Goal: Information Seeking & Learning: Learn about a topic

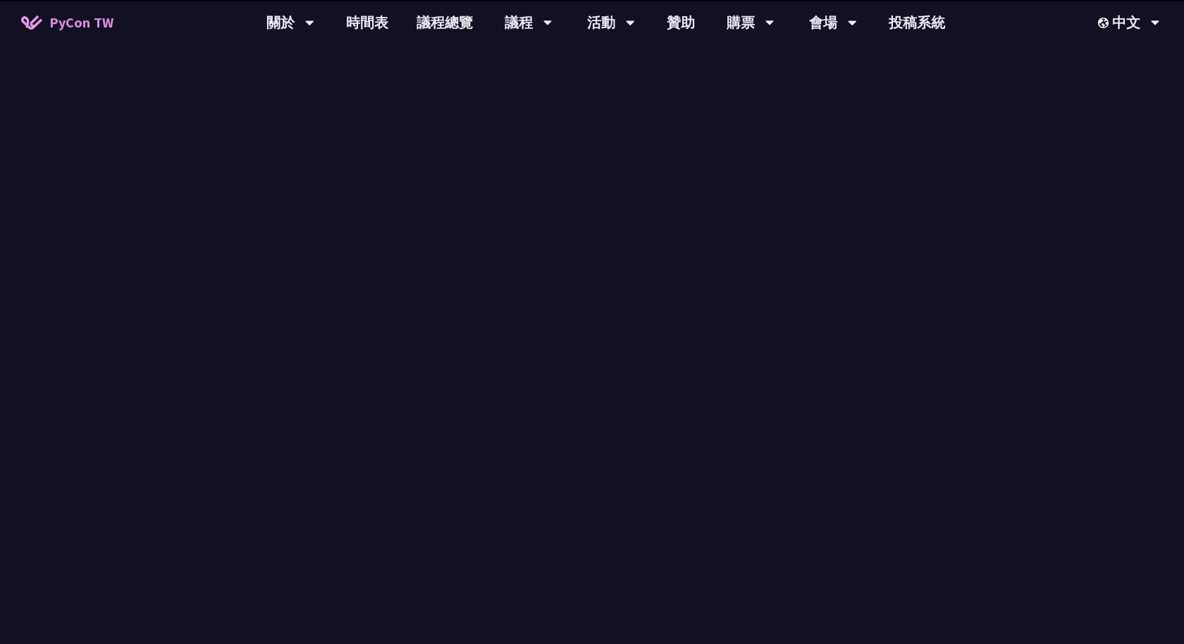
click at [496, 327] on div at bounding box center [471, 331] width 900 height 21
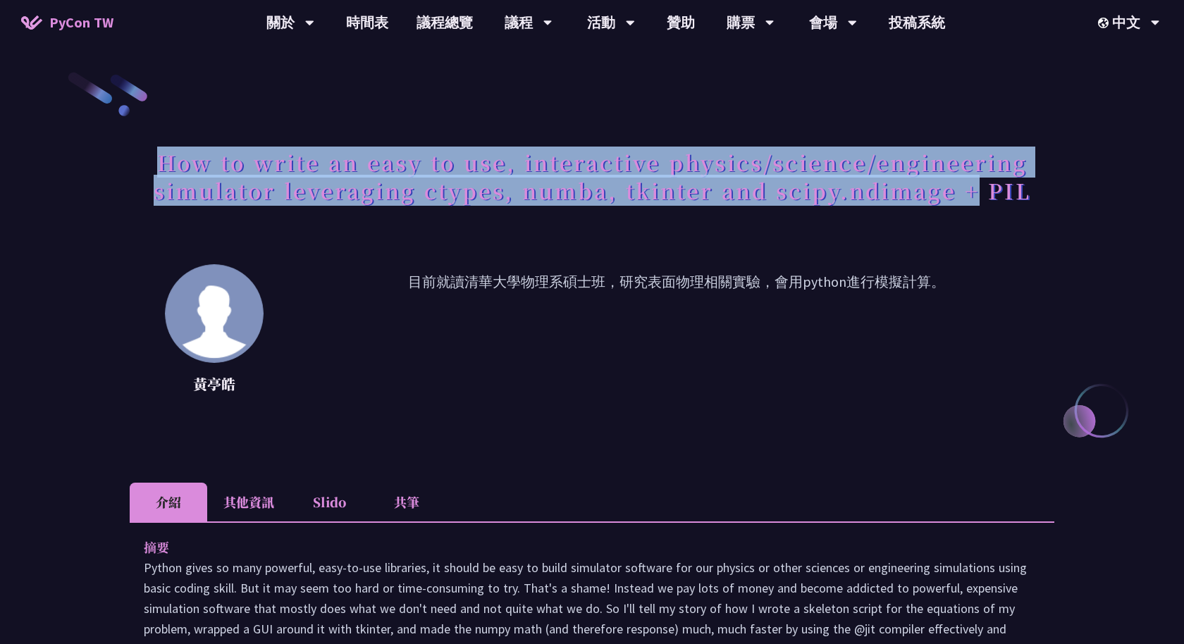
drag, startPoint x: 153, startPoint y: 157, endPoint x: 985, endPoint y: 188, distance: 832.7
click at [981, 188] on h1 "How to write an easy to use, interactive physics/science/engineering simulator …" at bounding box center [592, 176] width 924 height 70
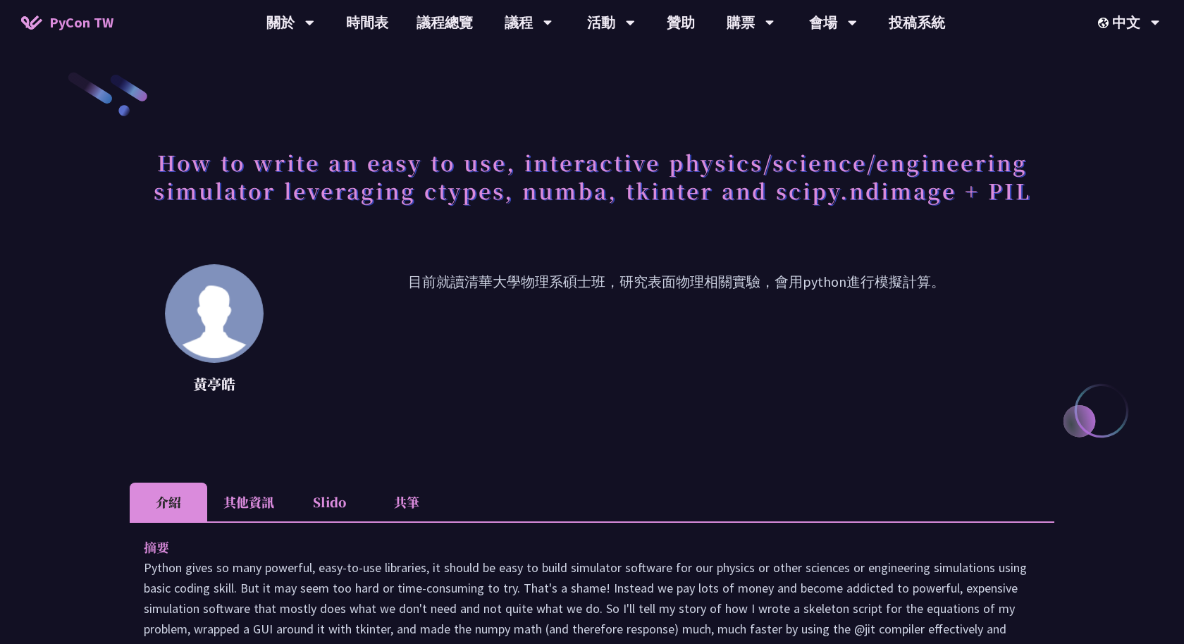
click at [604, 187] on h1 "How to write an easy to use, interactive physics/science/engineering simulator …" at bounding box center [592, 176] width 924 height 70
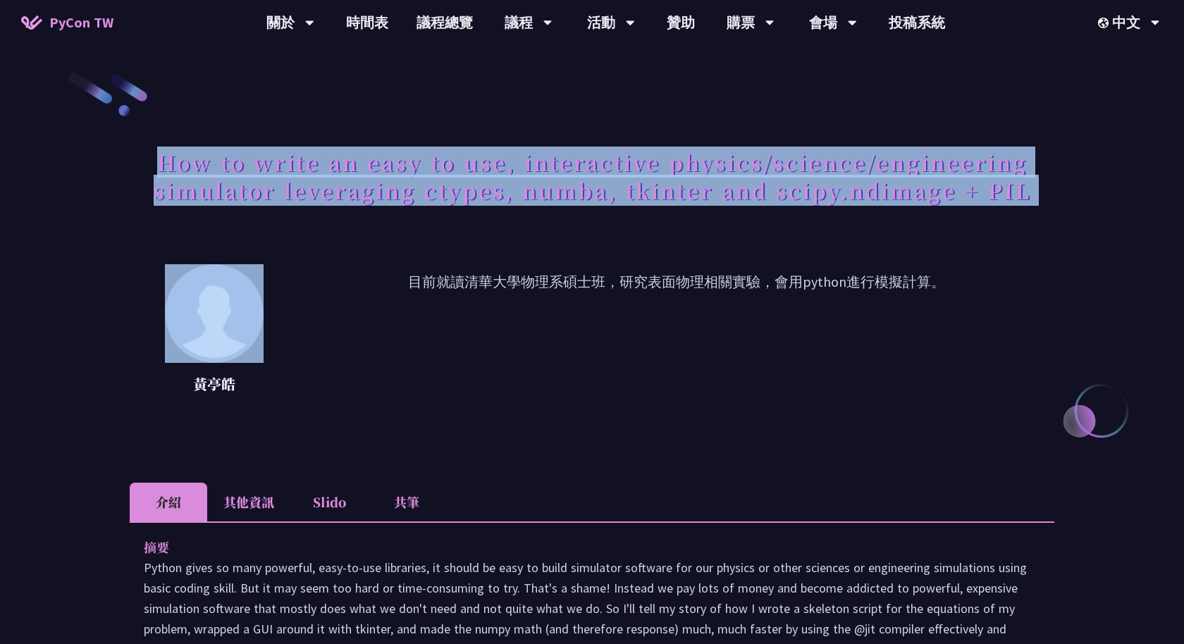
click at [604, 187] on h1 "How to write an easy to use, interactive physics/science/engineering simulator …" at bounding box center [592, 176] width 924 height 70
copy div "How to write an easy to use, interactive physics/science/engineering simulator …"
click at [369, 28] on link "時間表" at bounding box center [367, 22] width 70 height 45
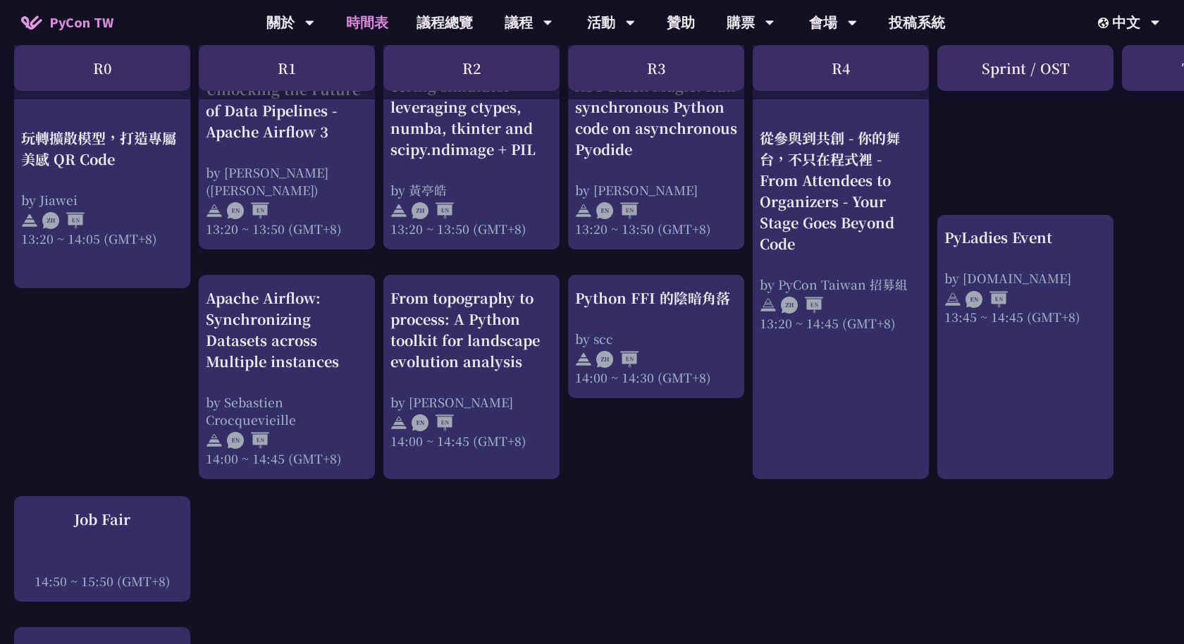
scroll to position [1294, 0]
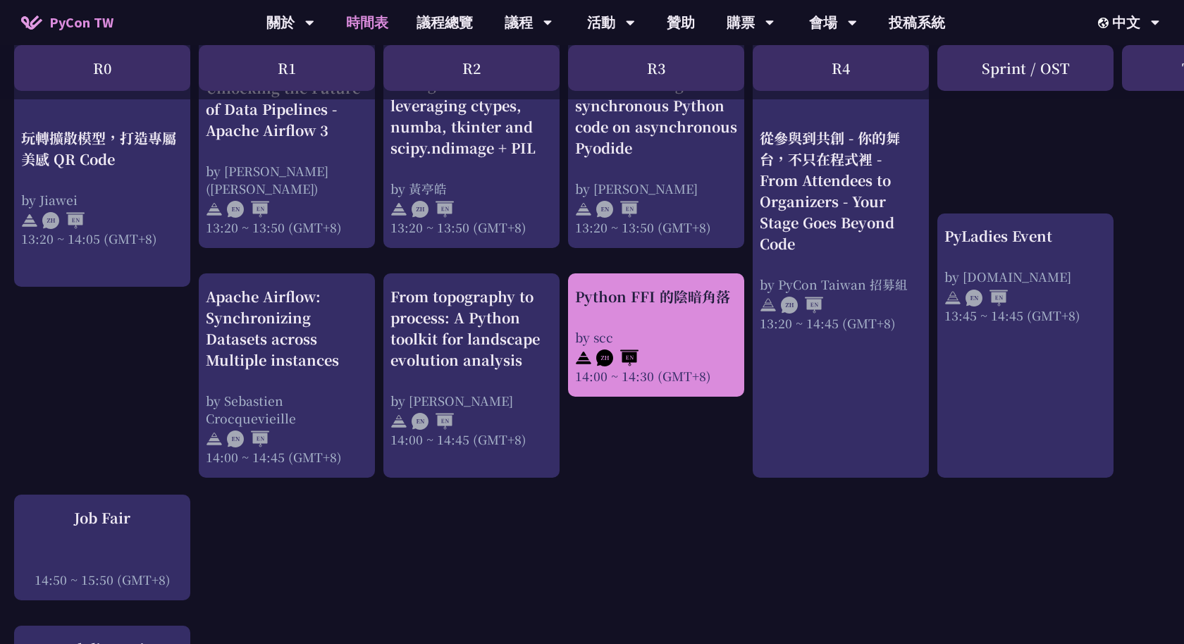
click at [651, 295] on div "Python FFI 的陰暗角落" at bounding box center [656, 296] width 162 height 21
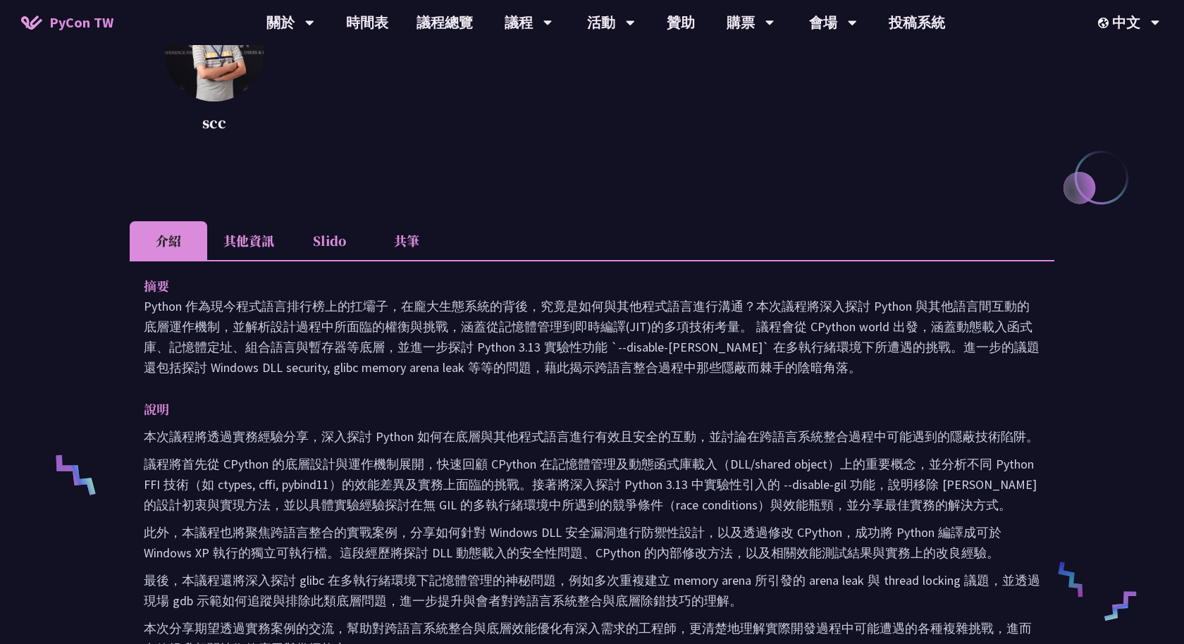
scroll to position [236, 0]
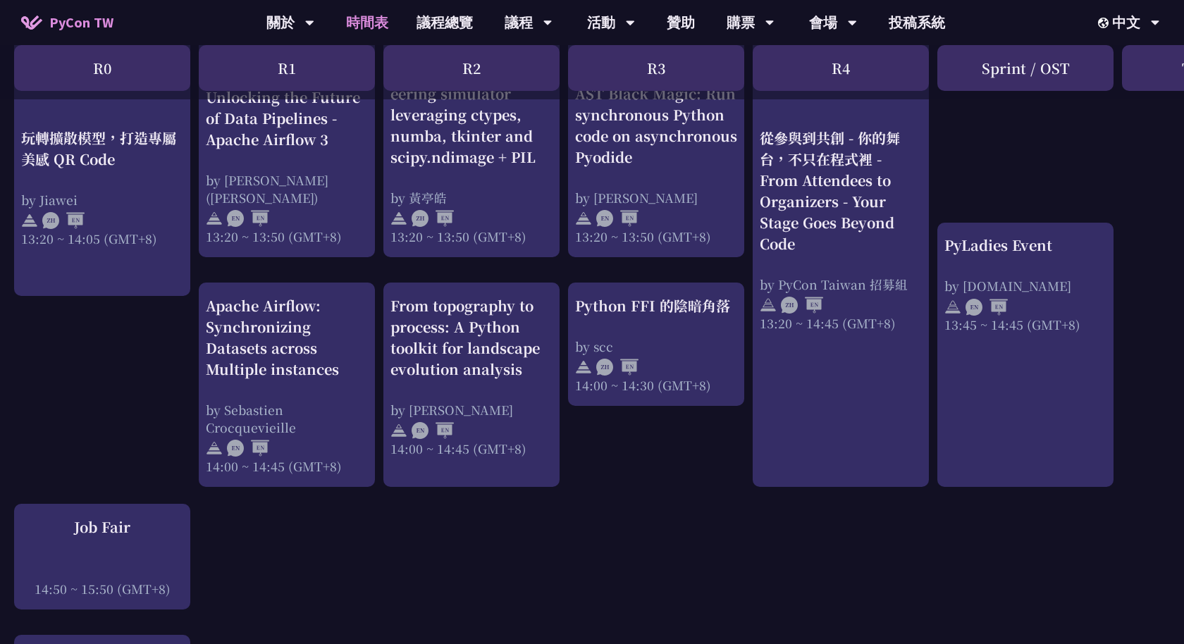
scroll to position [1283, 0]
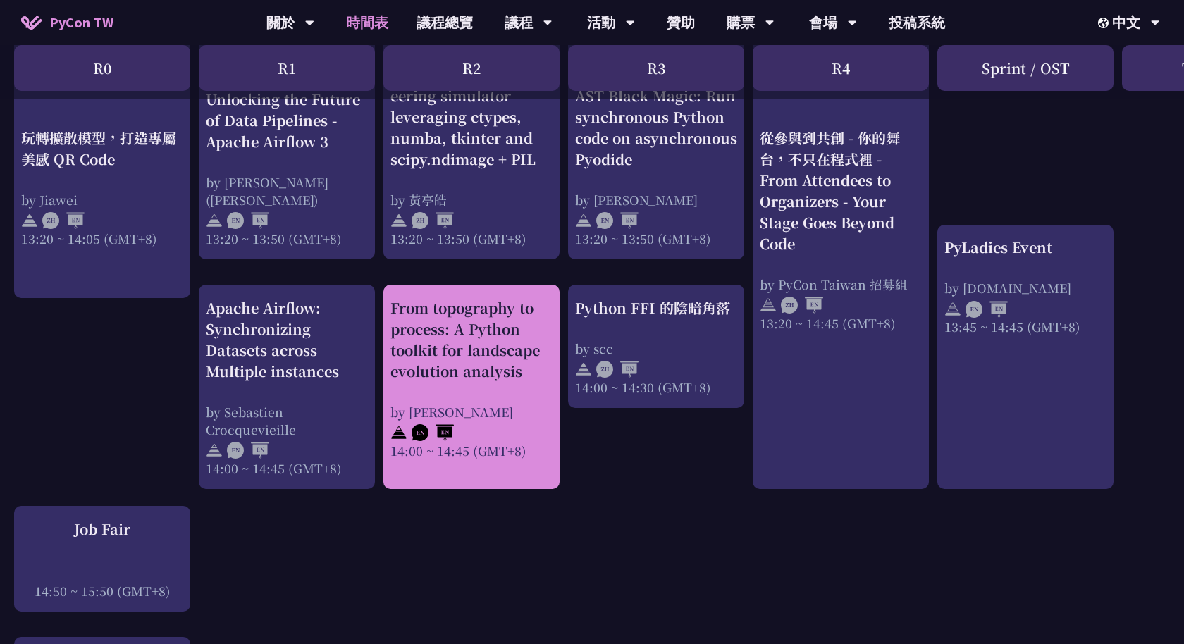
click at [455, 308] on div "From topography to process: A Python toolkit for landscape evolution analysis" at bounding box center [471, 339] width 162 height 85
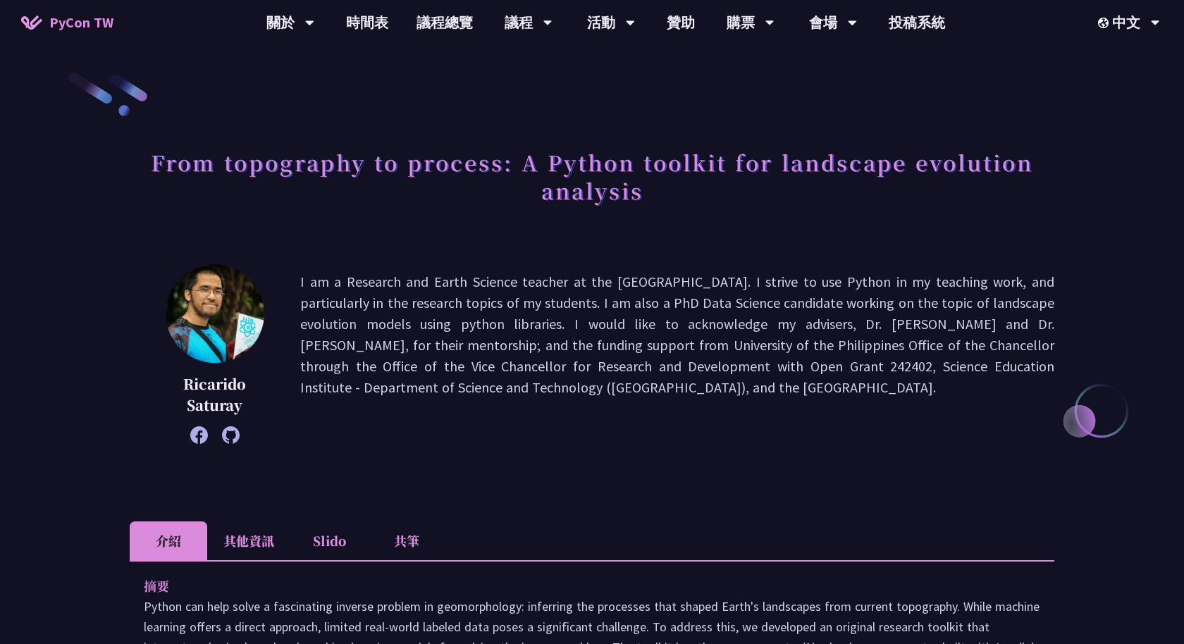
scroll to position [1283, 0]
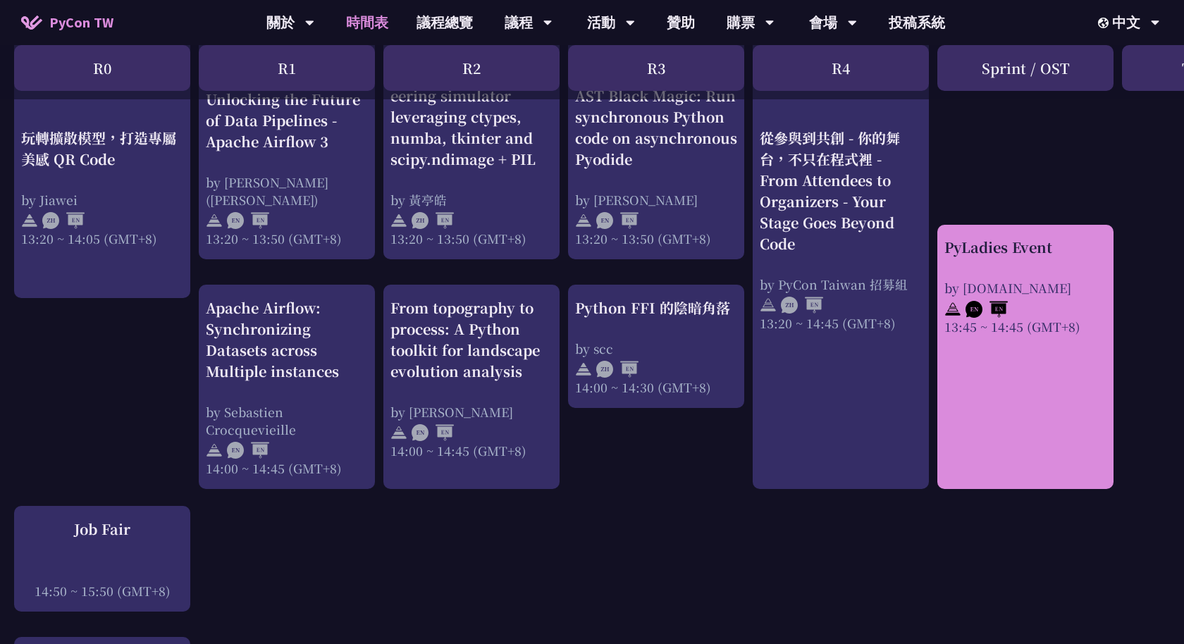
click at [974, 244] on div "PyLadies Event" at bounding box center [1025, 247] width 162 height 21
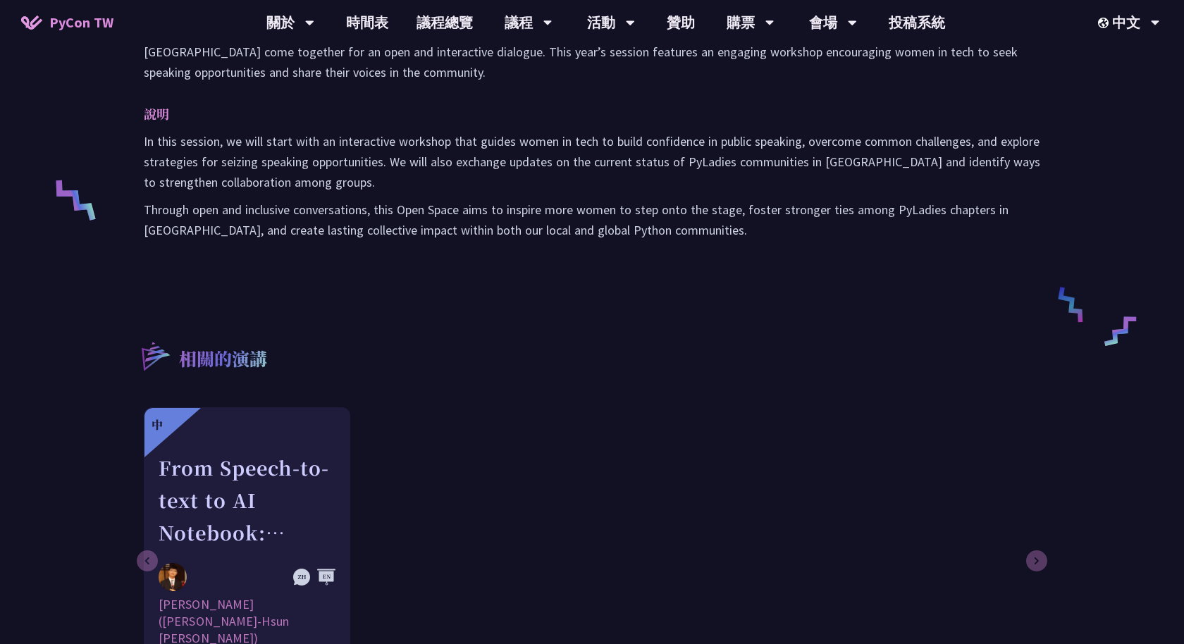
scroll to position [546, 0]
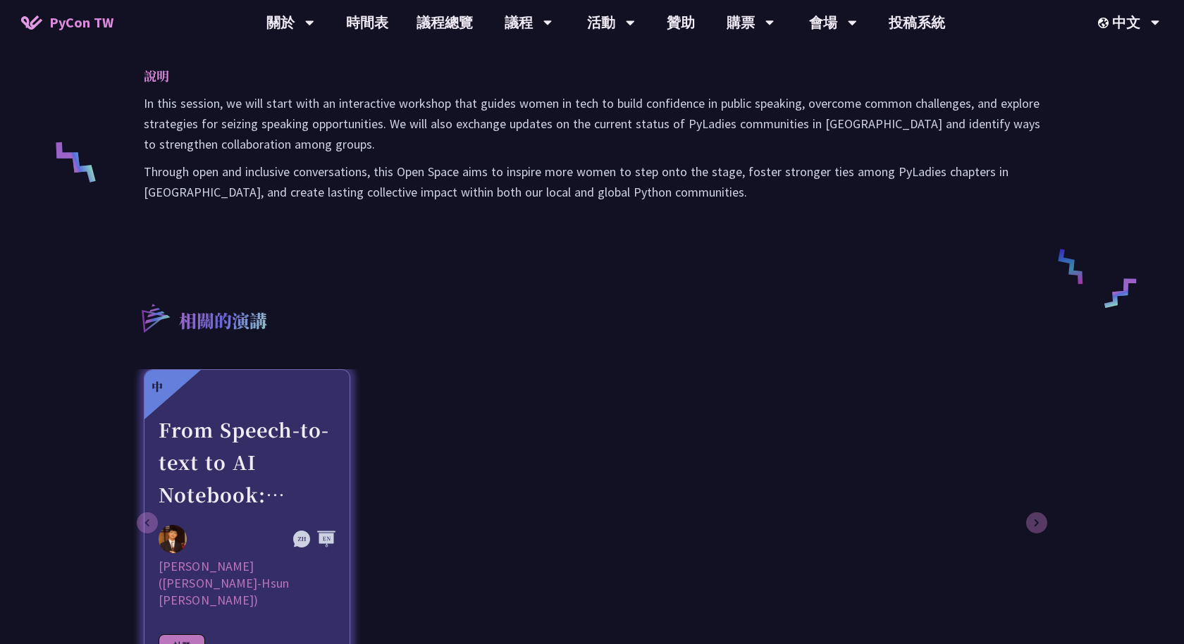
click at [223, 402] on div at bounding box center [247, 405] width 177 height 18
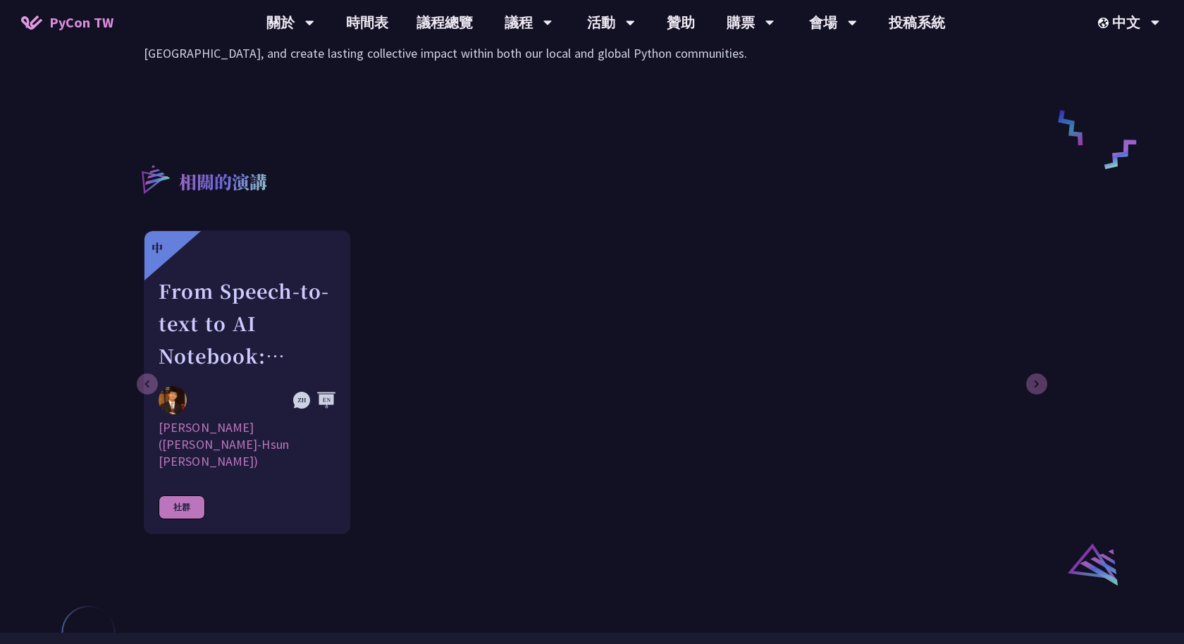
scroll to position [707, 0]
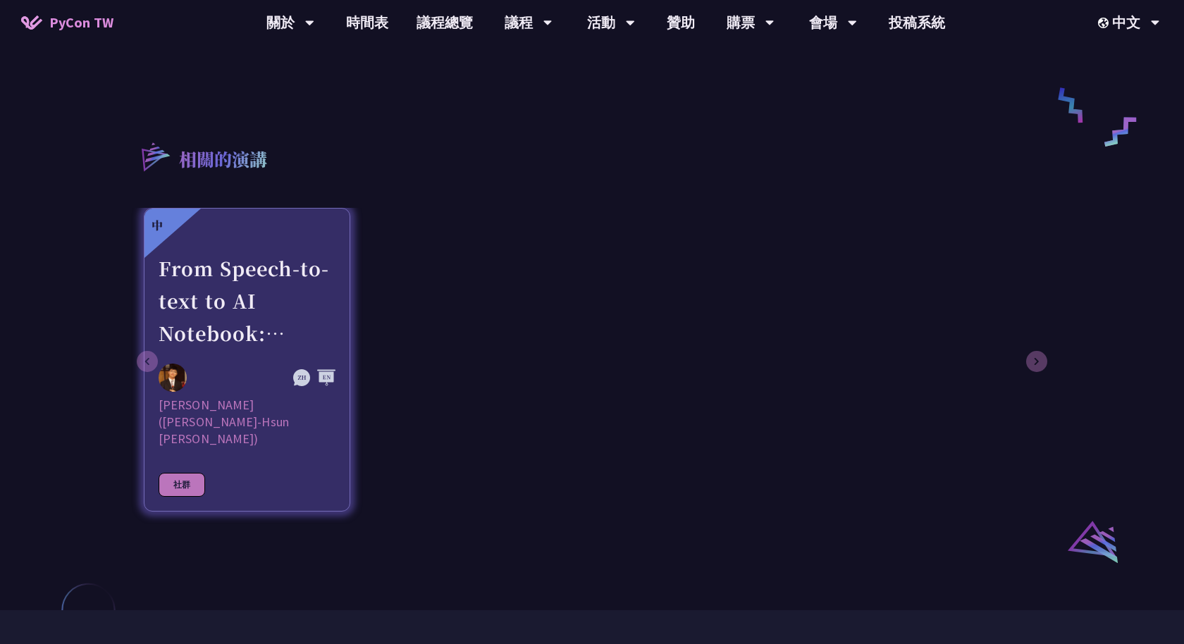
click at [278, 259] on div "From Speech-to-text to AI Notebook: Bridging Language and Technology at PyCon […" at bounding box center [247, 300] width 177 height 97
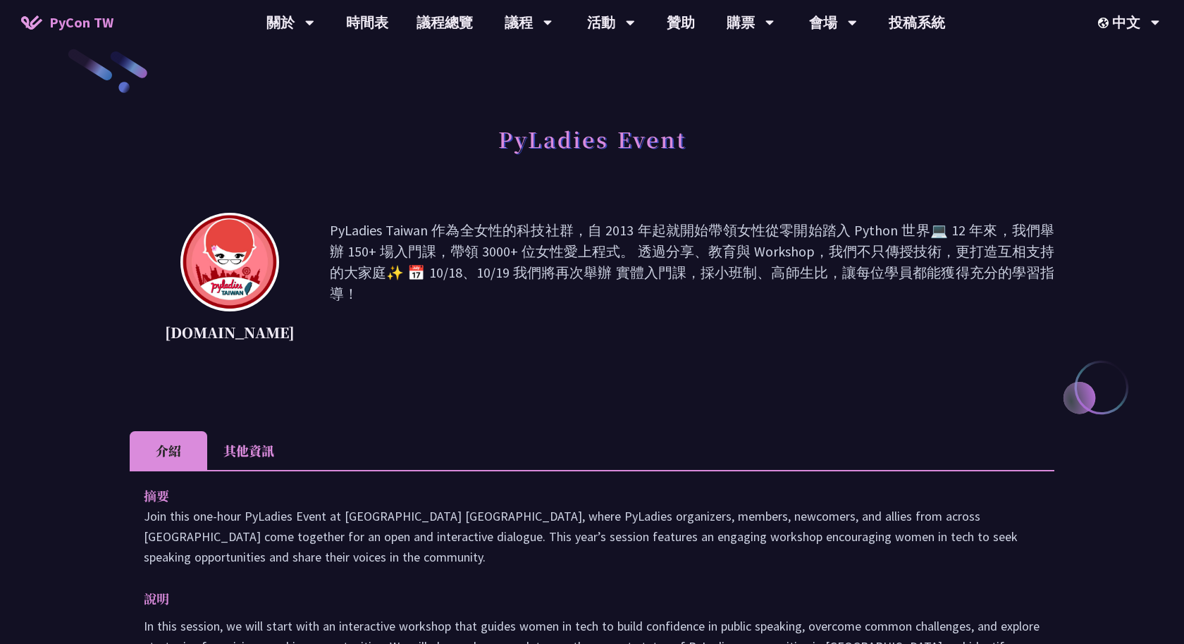
scroll to position [21, 0]
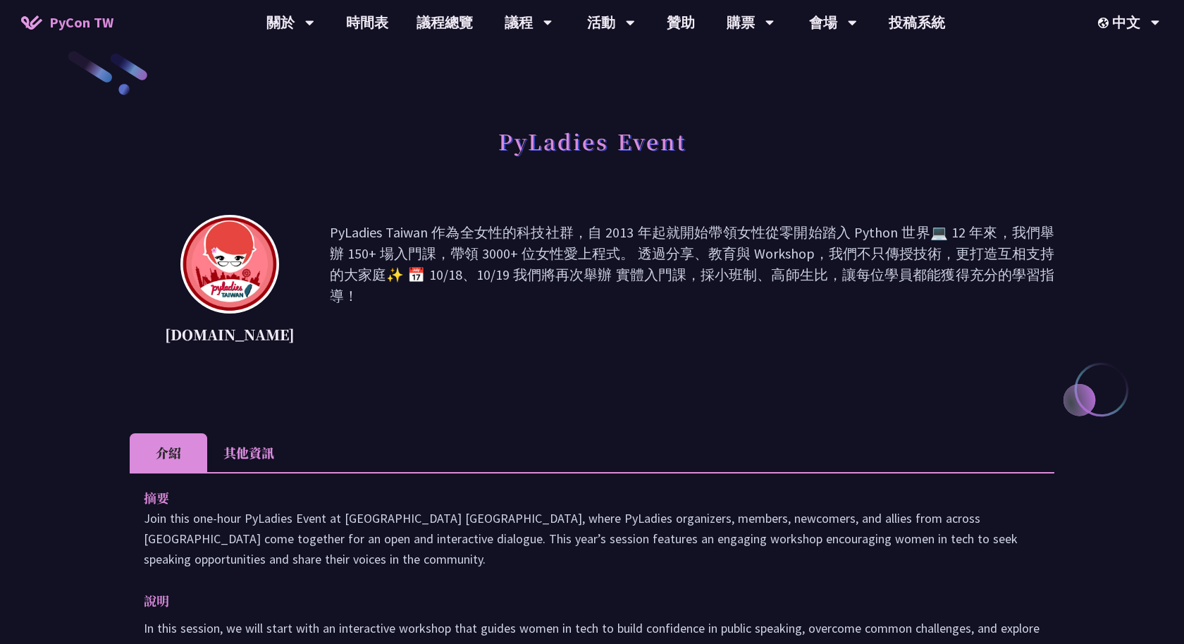
click at [267, 438] on li "其他資訊" at bounding box center [248, 452] width 83 height 39
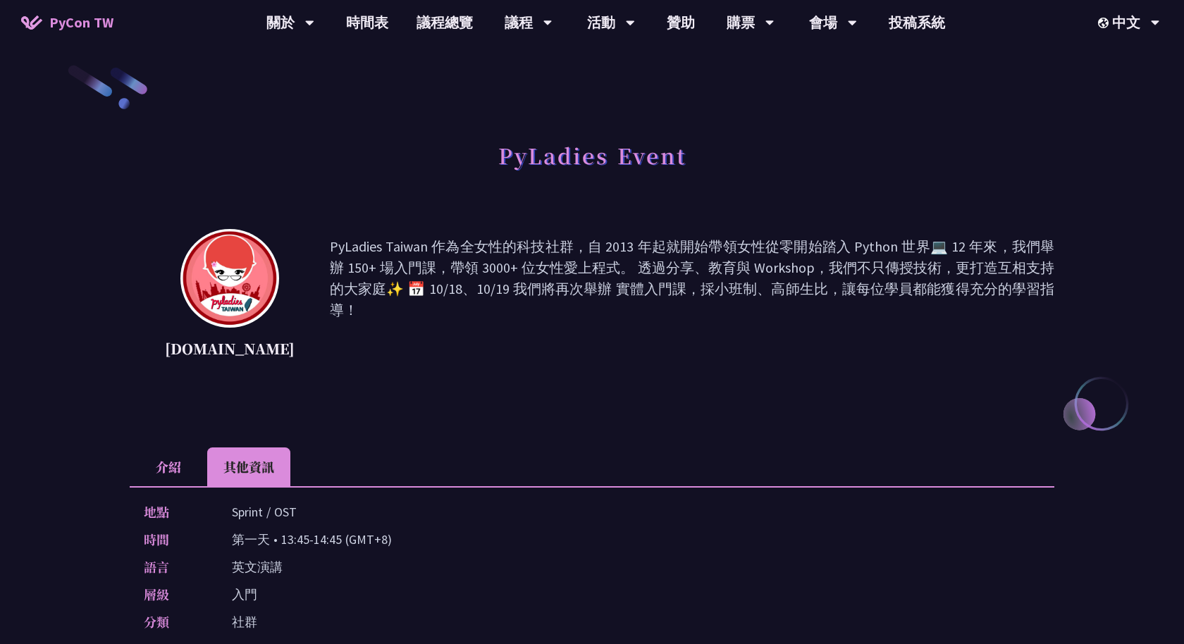
scroll to position [0, 0]
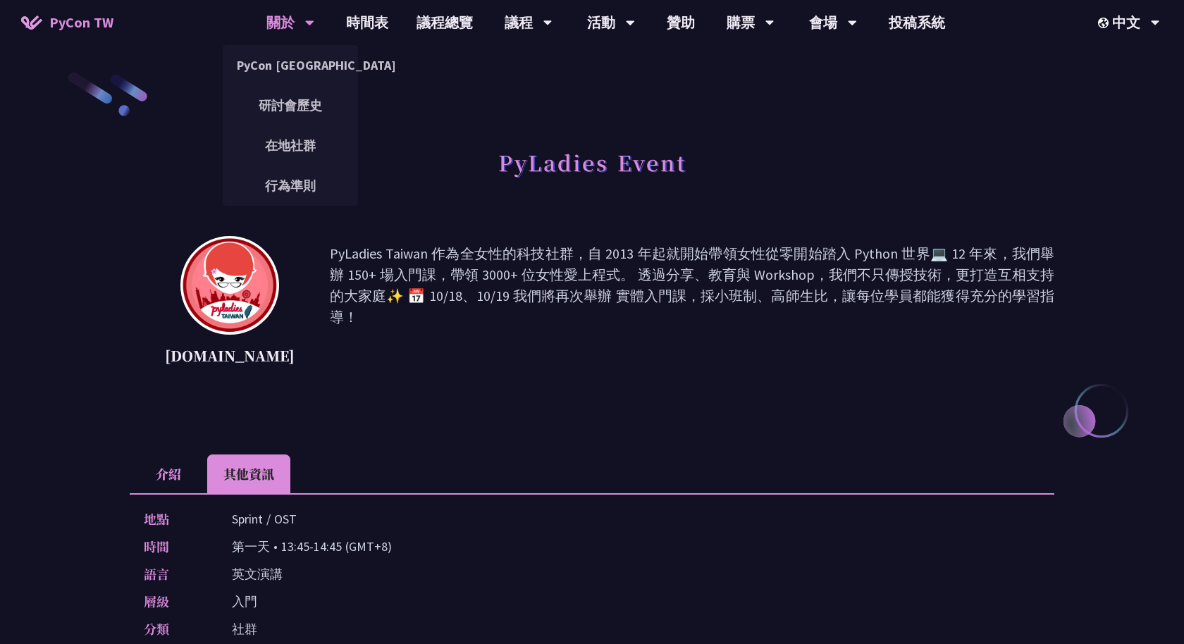
click at [272, 17] on div "關於" at bounding box center [290, 22] width 48 height 45
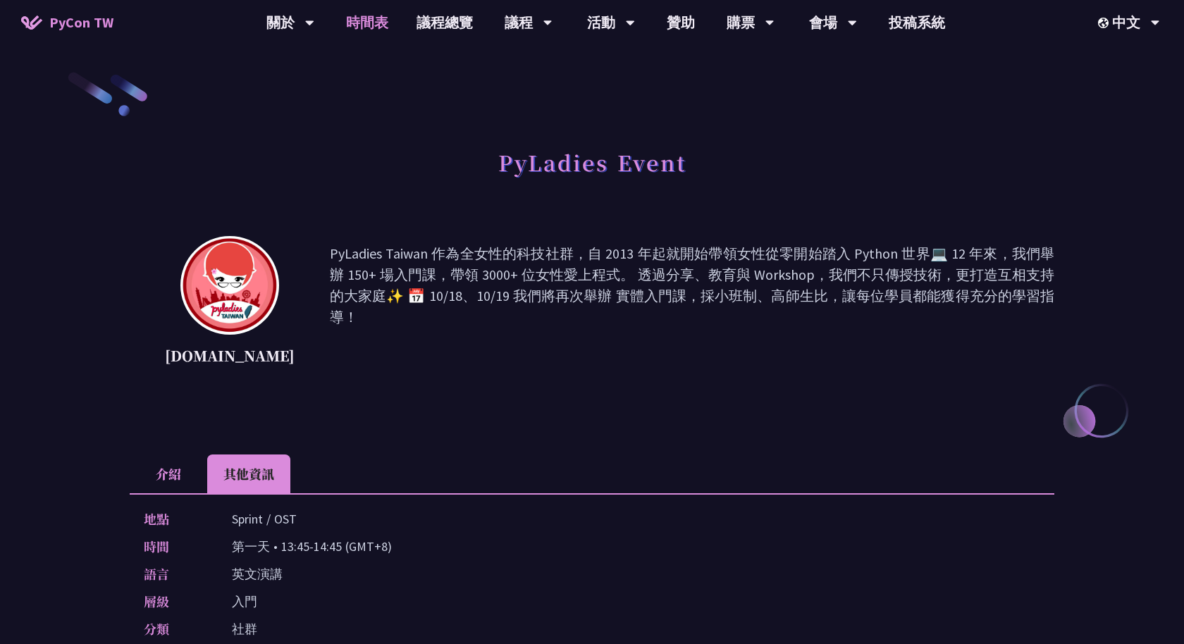
click at [368, 15] on link "時間表" at bounding box center [367, 22] width 70 height 45
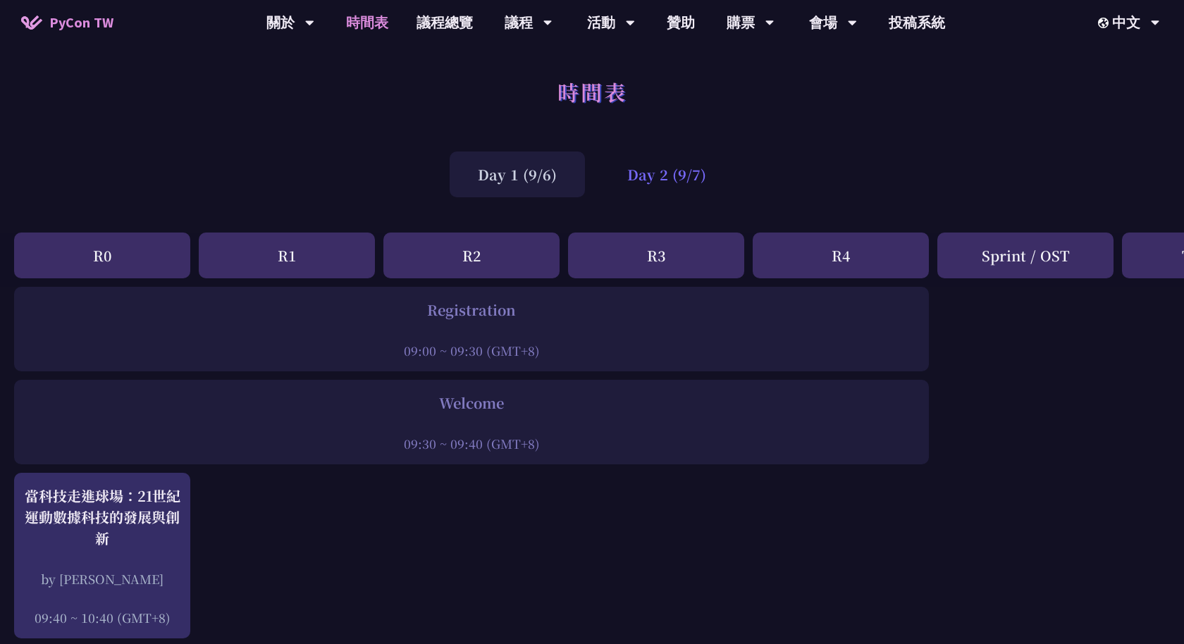
click at [645, 166] on div "Day 2 (9/7)" at bounding box center [666, 174] width 135 height 46
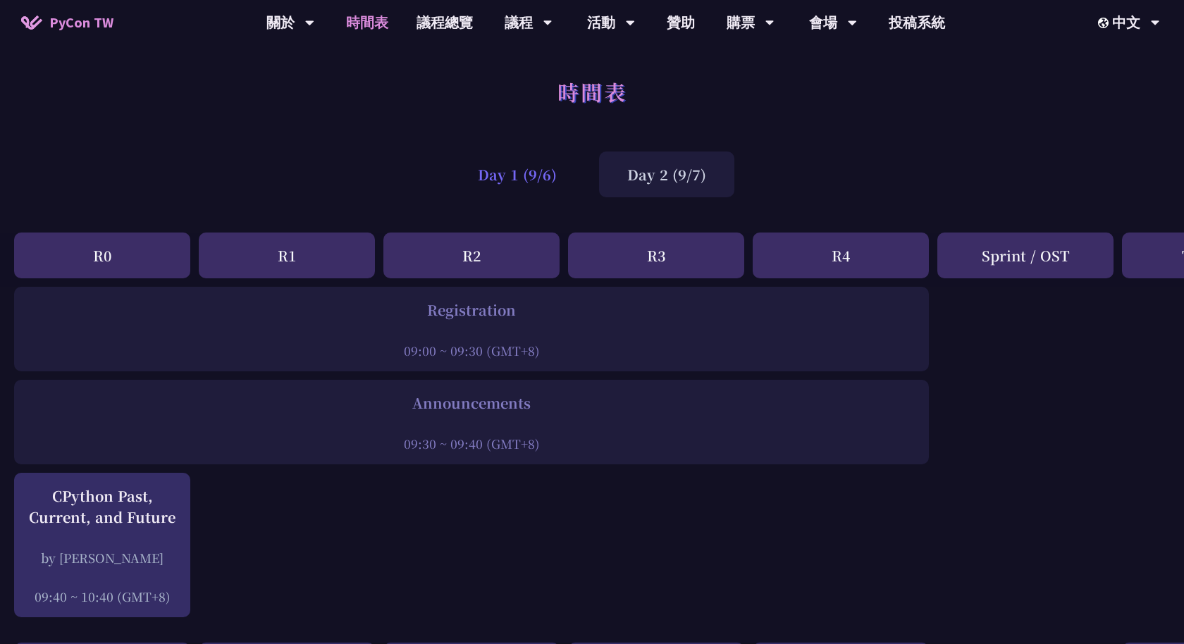
click at [498, 167] on div "Day 1 (9/6)" at bounding box center [517, 174] width 135 height 46
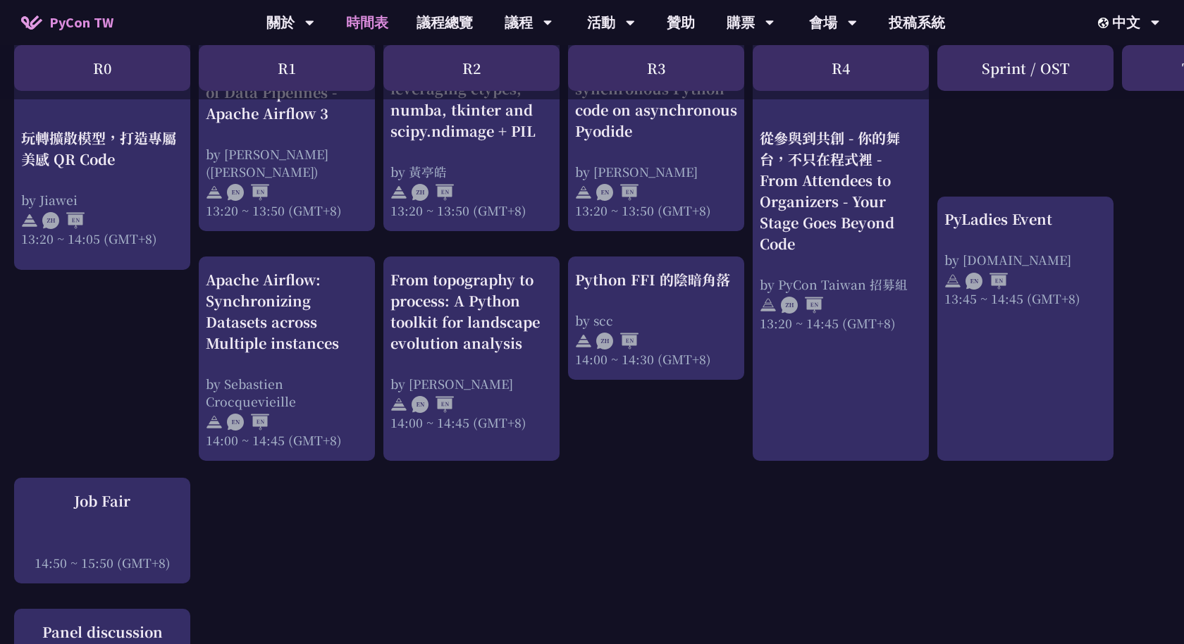
scroll to position [1314, 0]
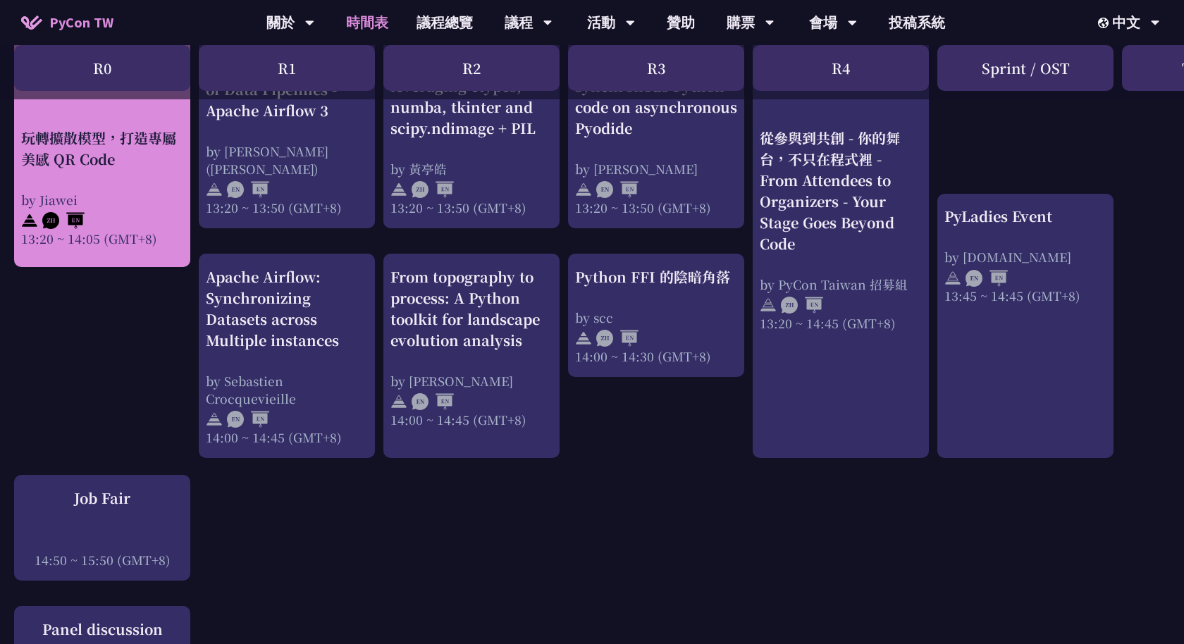
click at [150, 219] on div at bounding box center [102, 218] width 162 height 21
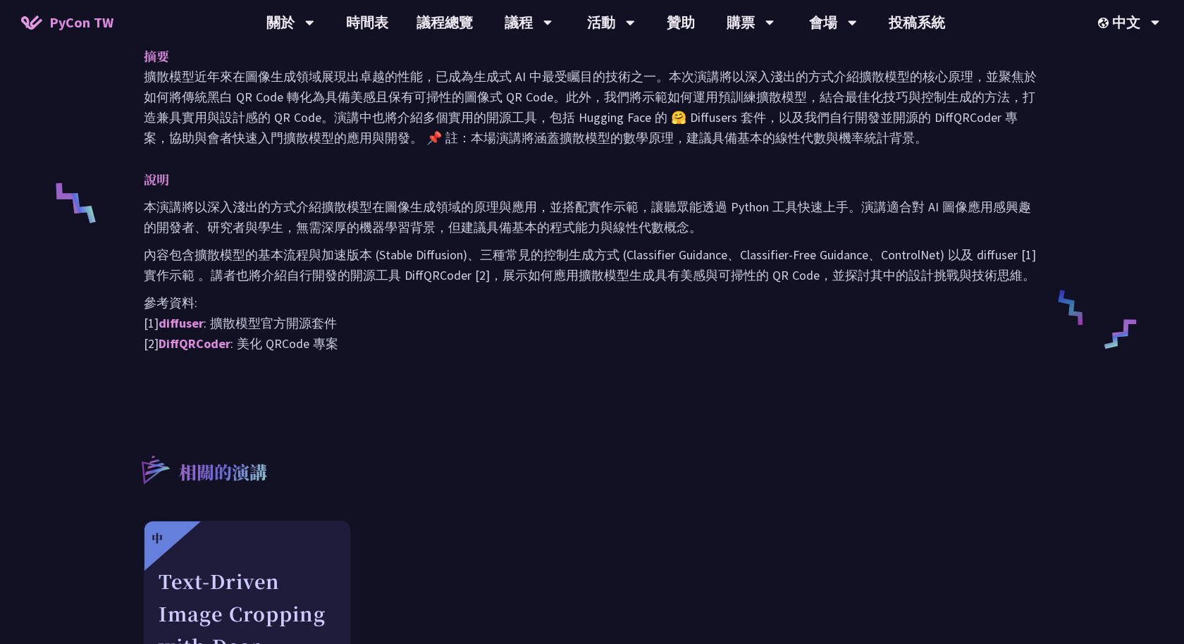
scroll to position [413, 0]
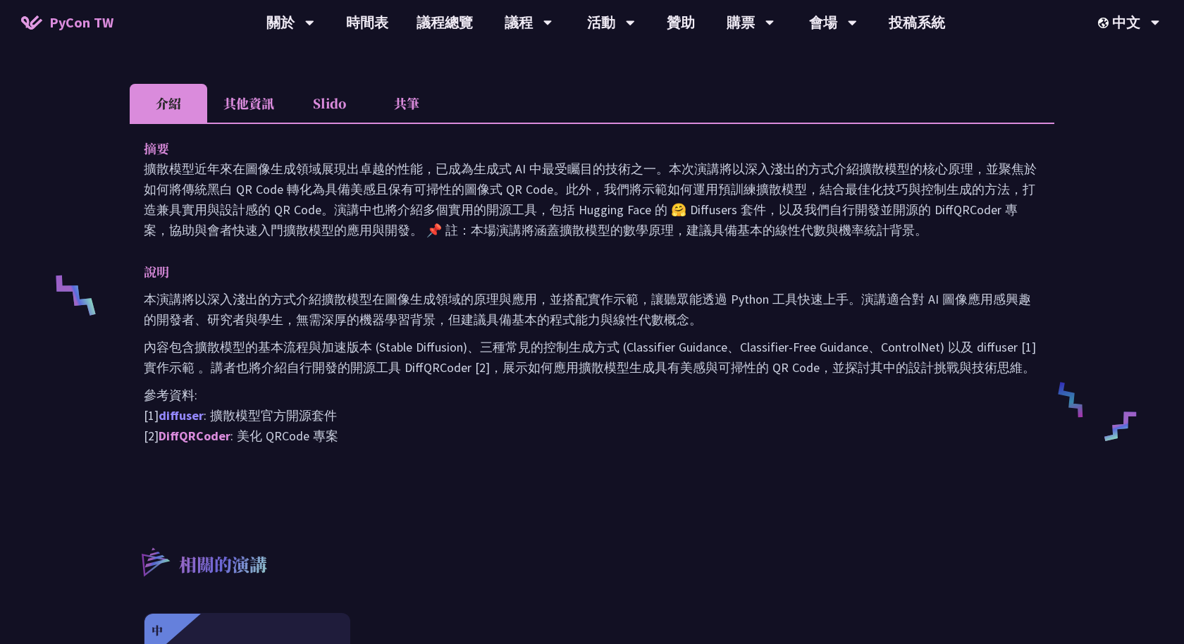
click at [171, 414] on link "diffuser" at bounding box center [181, 415] width 45 height 16
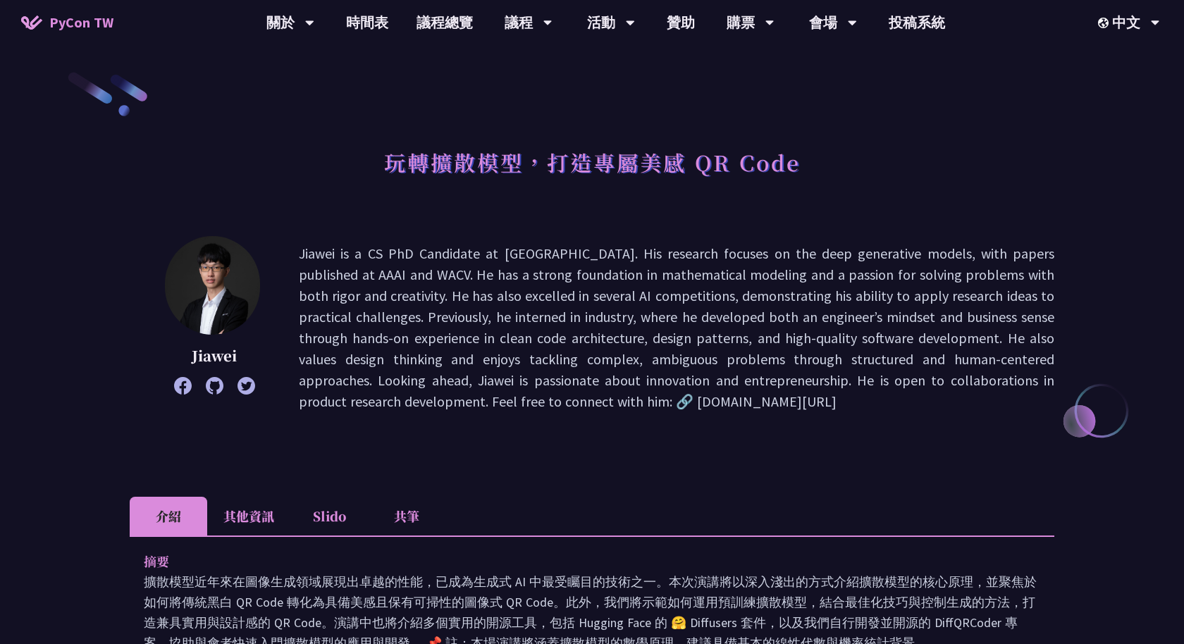
click at [244, 512] on li "其他資訊" at bounding box center [248, 516] width 83 height 39
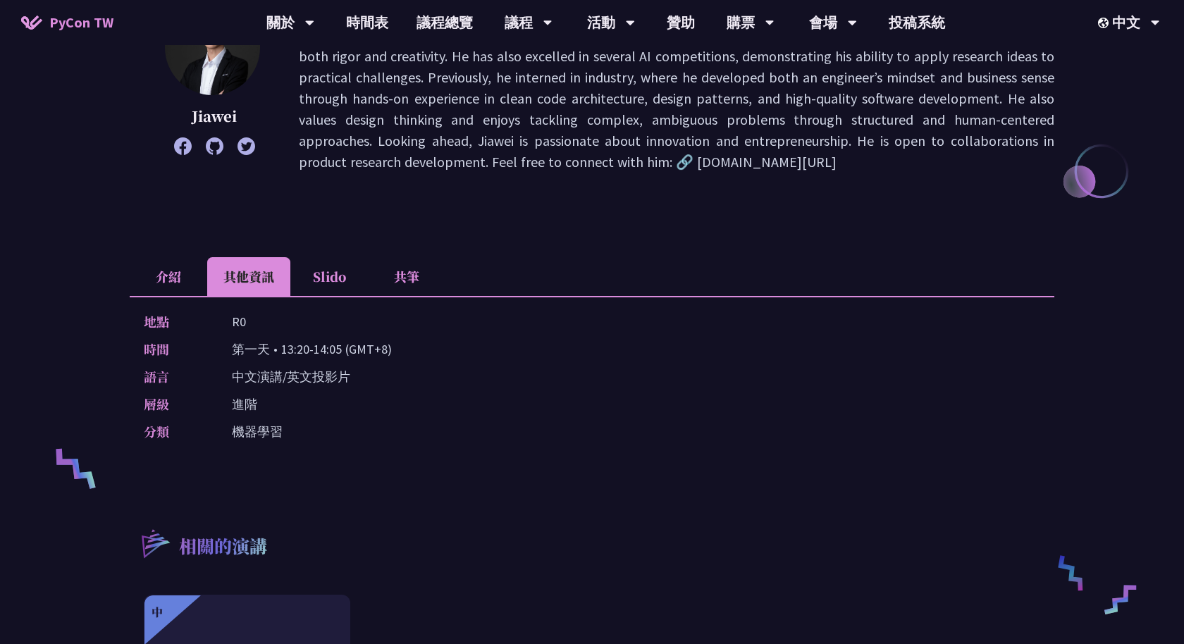
scroll to position [247, 0]
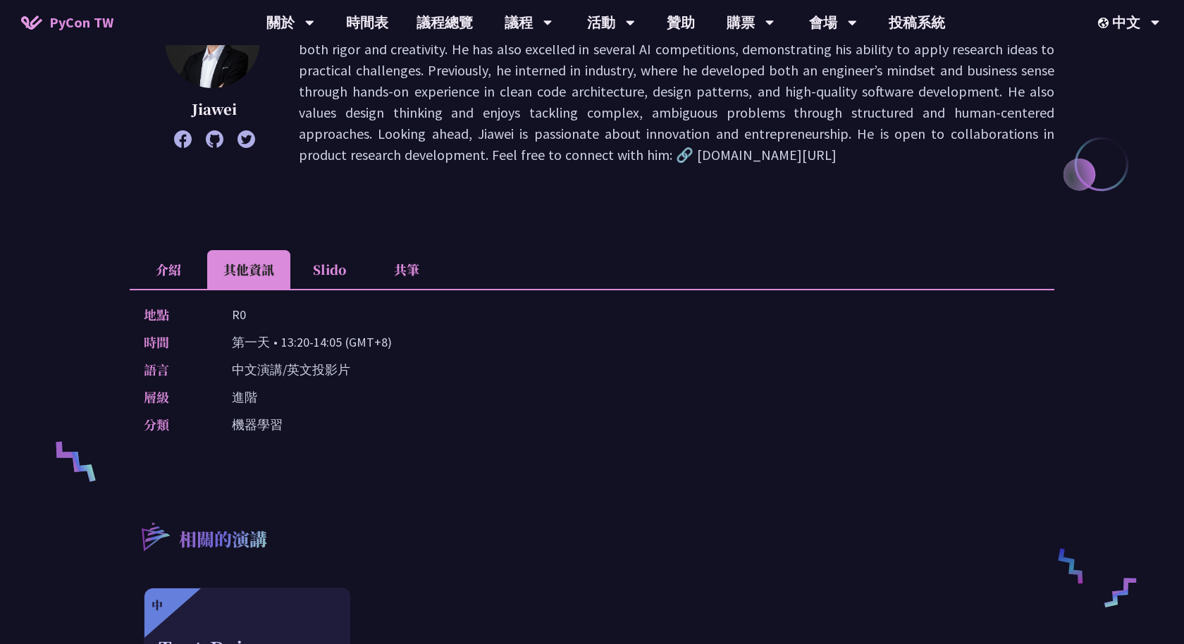
click at [331, 266] on li "Slido" at bounding box center [329, 269] width 78 height 39
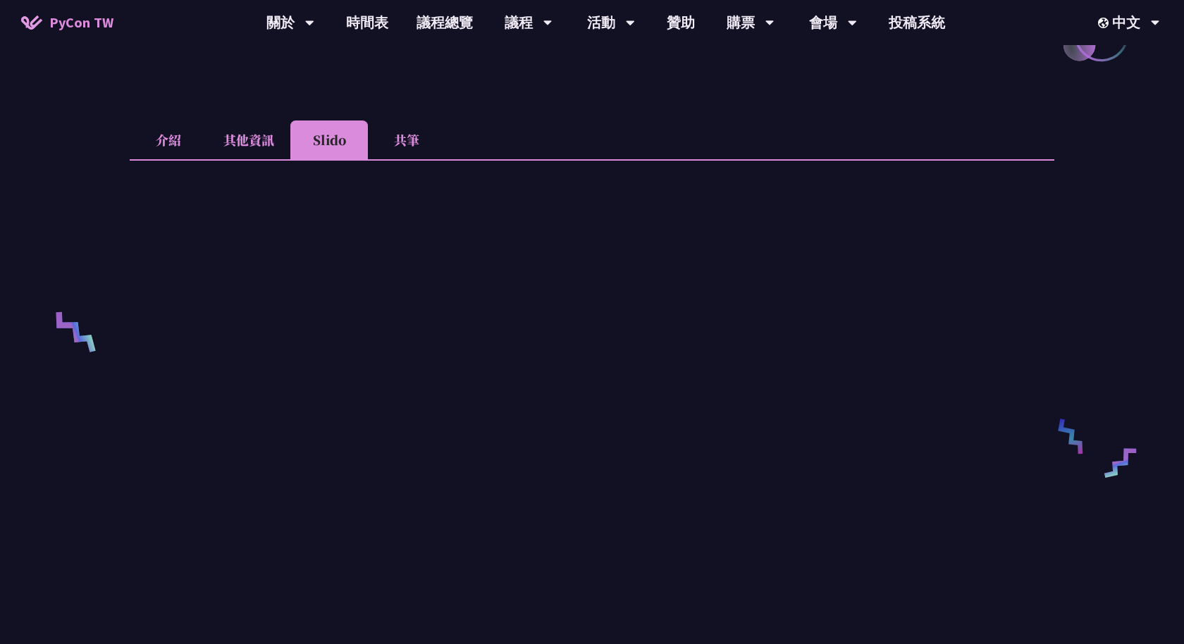
scroll to position [413, 0]
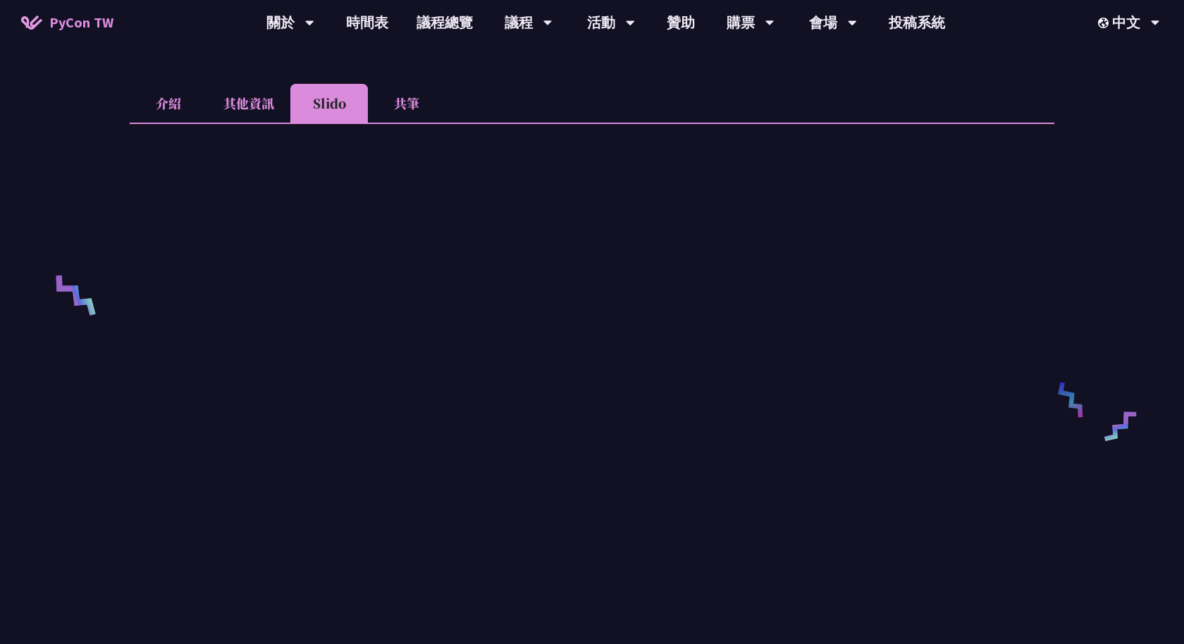
click at [401, 94] on li "共筆" at bounding box center [407, 103] width 78 height 39
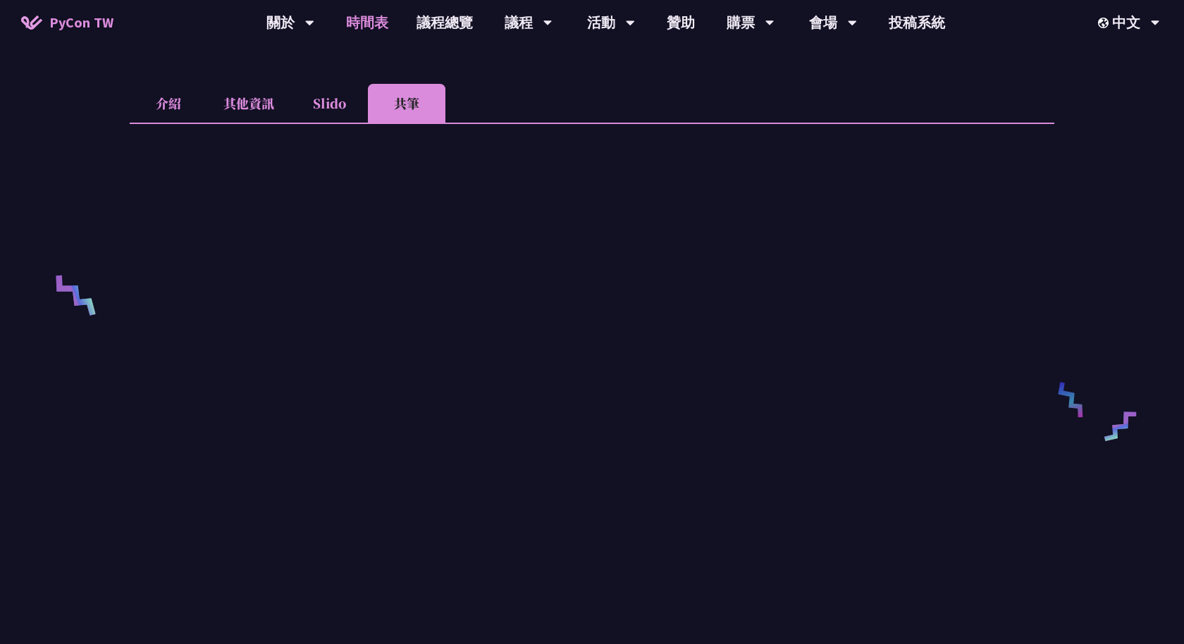
click at [367, 20] on link "時間表" at bounding box center [367, 22] width 70 height 45
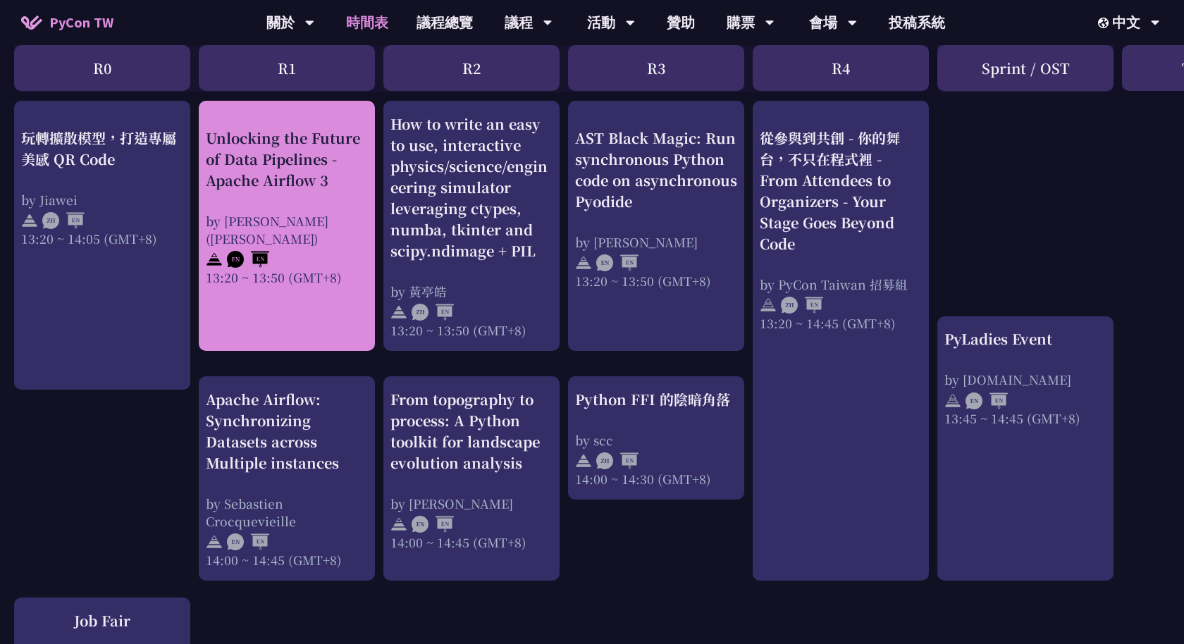
scroll to position [1206, 0]
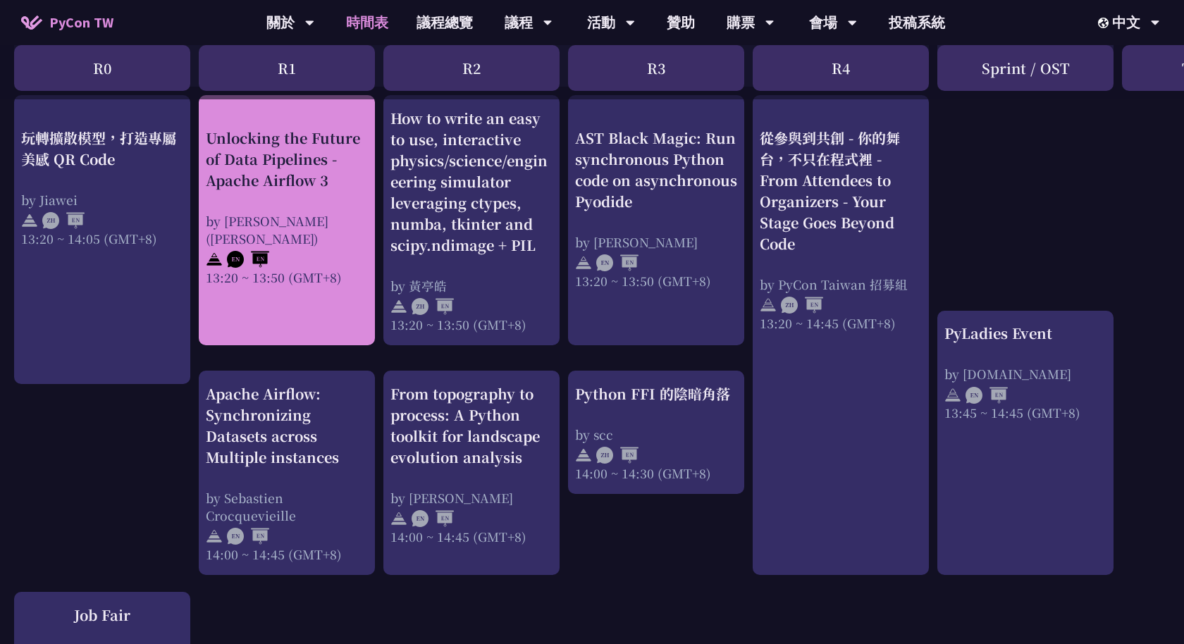
click at [290, 283] on link "Unlocking the Future of Data Pipelines - Apache Airflow 3 by 李唯 (Wei Lee) 13:20…" at bounding box center [287, 220] width 162 height 225
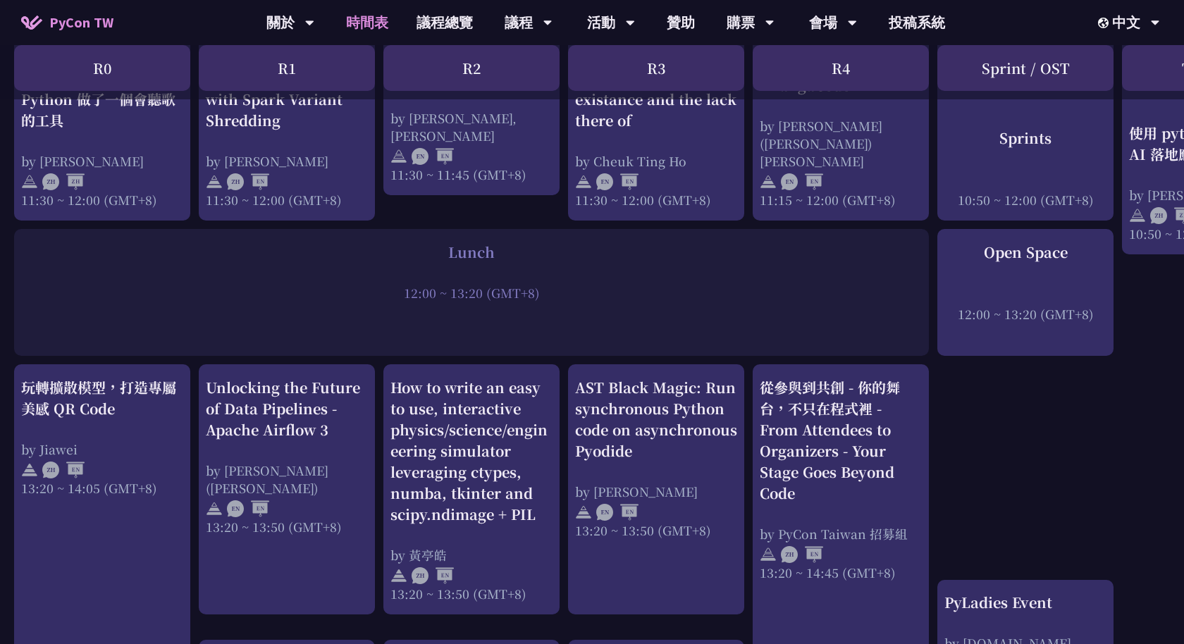
scroll to position [961, 0]
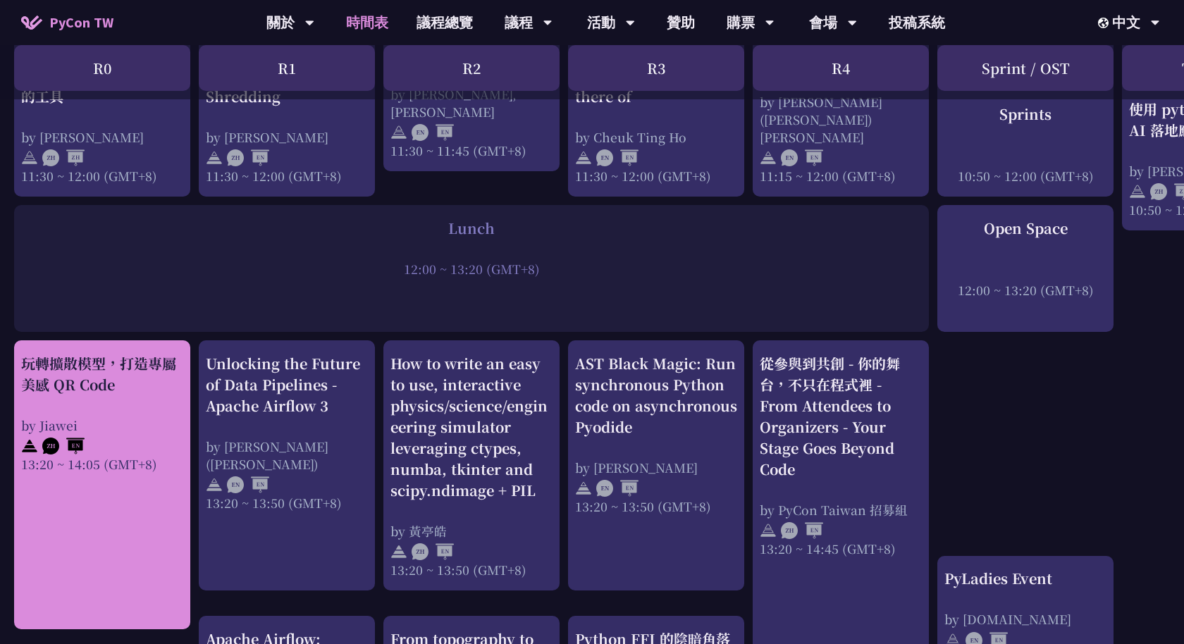
click at [118, 416] on div "by Jiawei" at bounding box center [102, 425] width 162 height 18
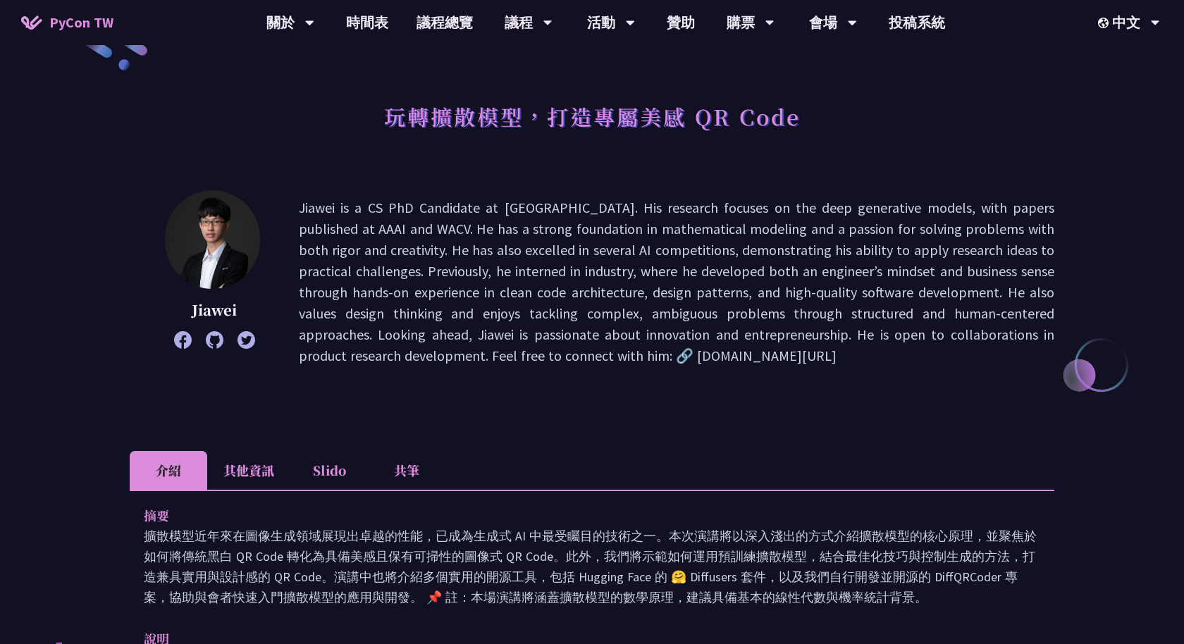
scroll to position [58, 0]
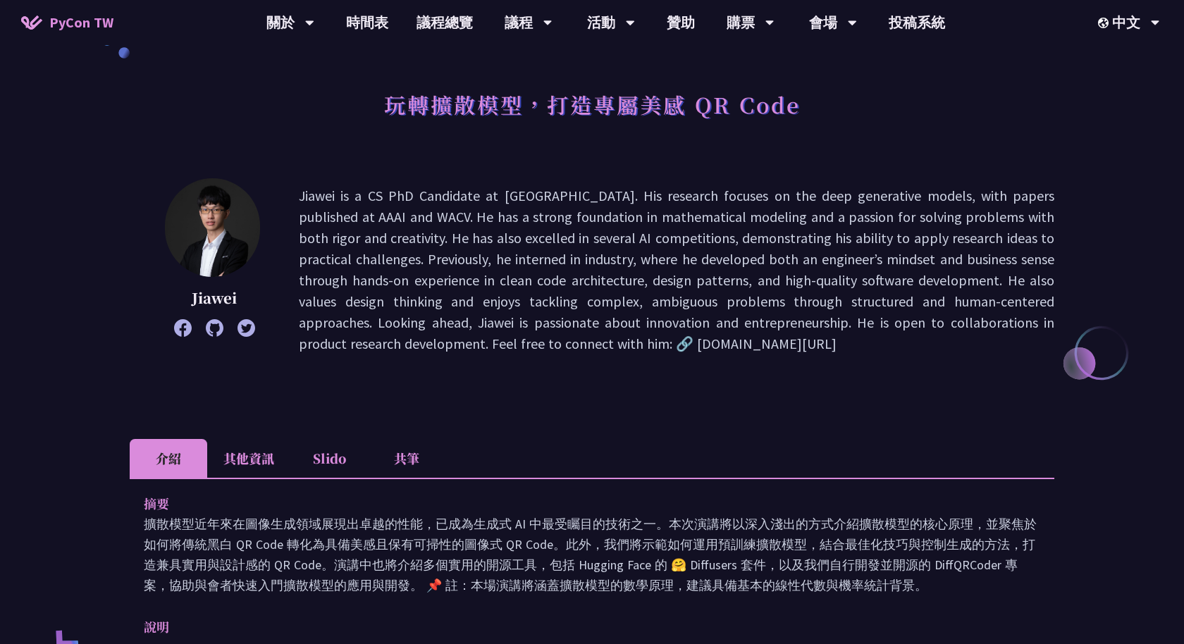
click at [403, 450] on li "共筆" at bounding box center [407, 458] width 78 height 39
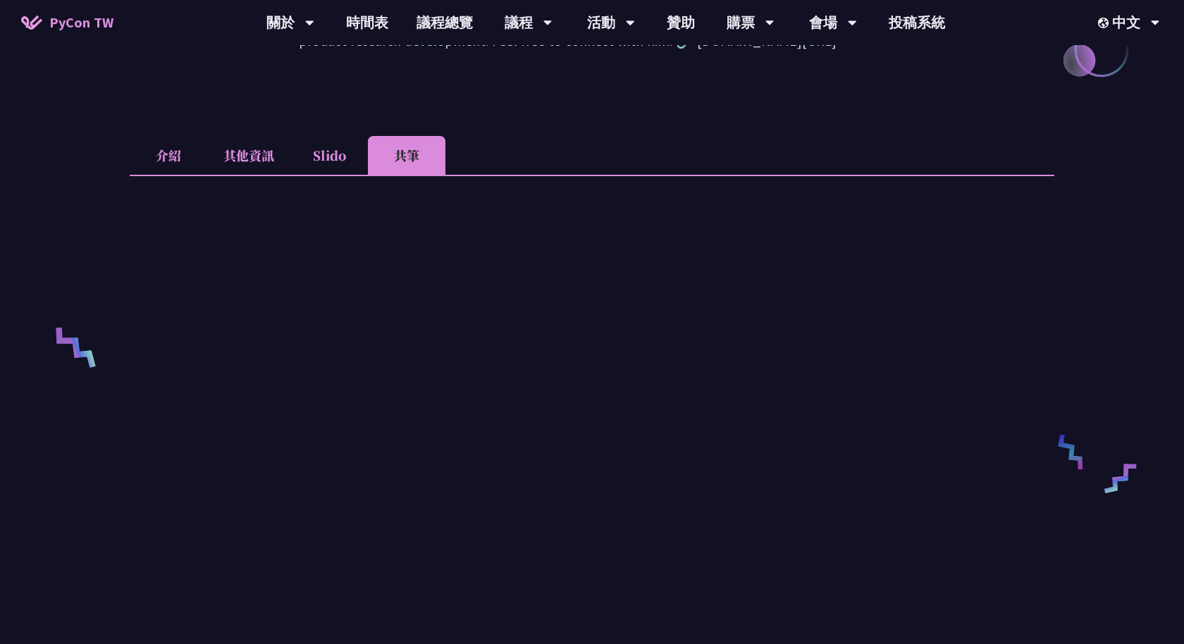
scroll to position [349, 0]
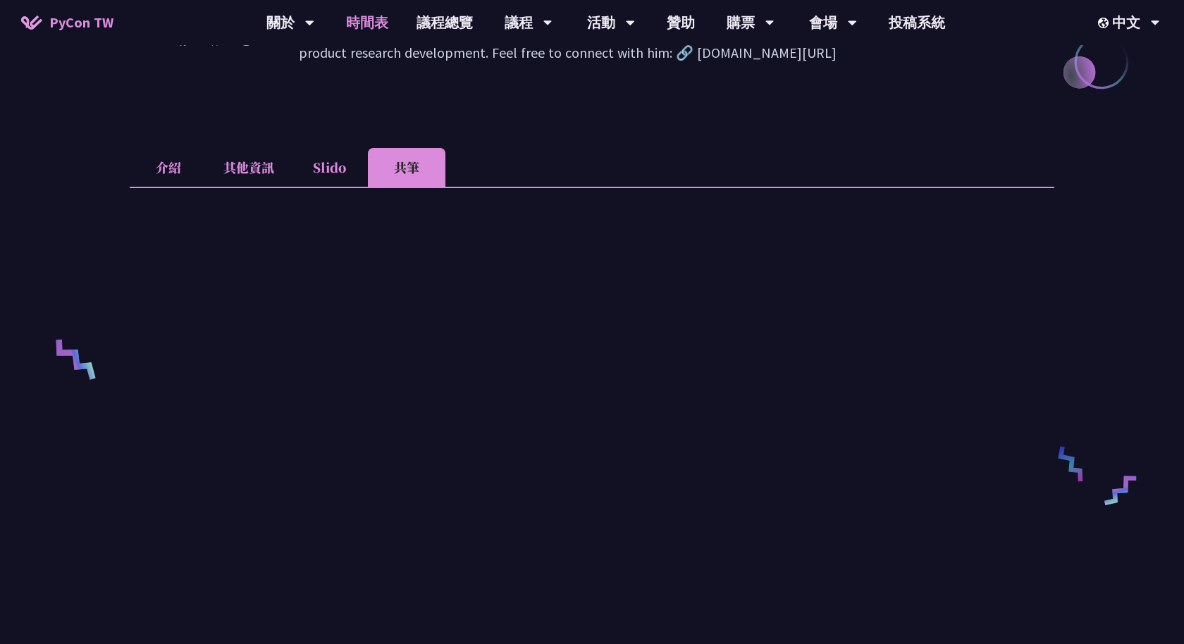
click at [355, 22] on link "時間表" at bounding box center [367, 22] width 70 height 45
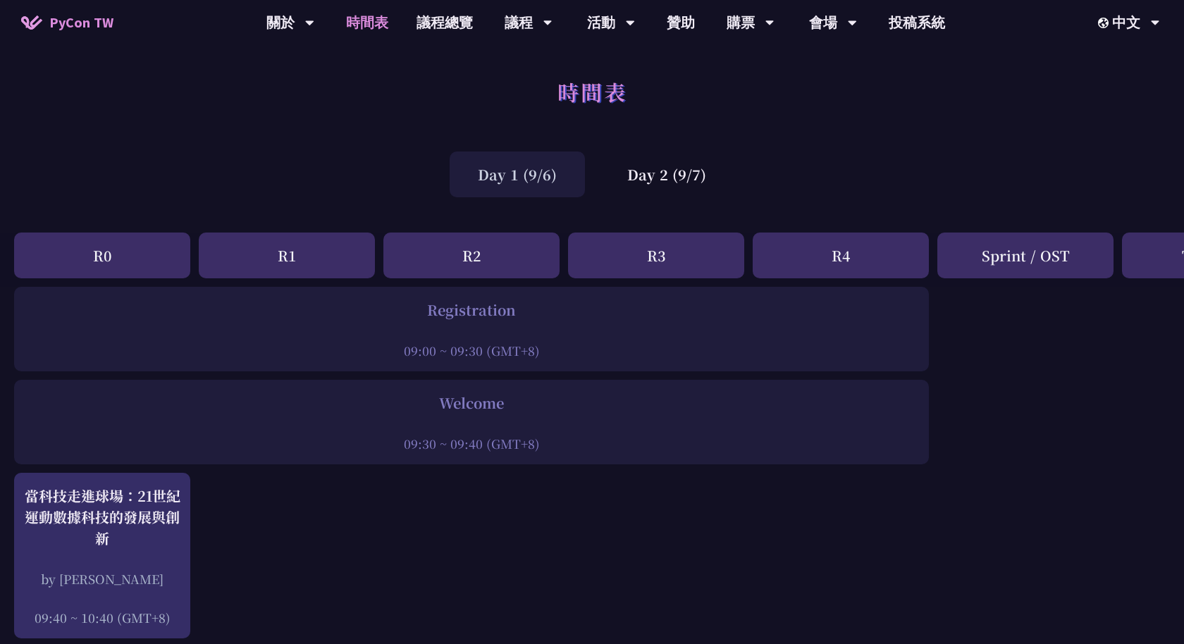
scroll to position [961, 0]
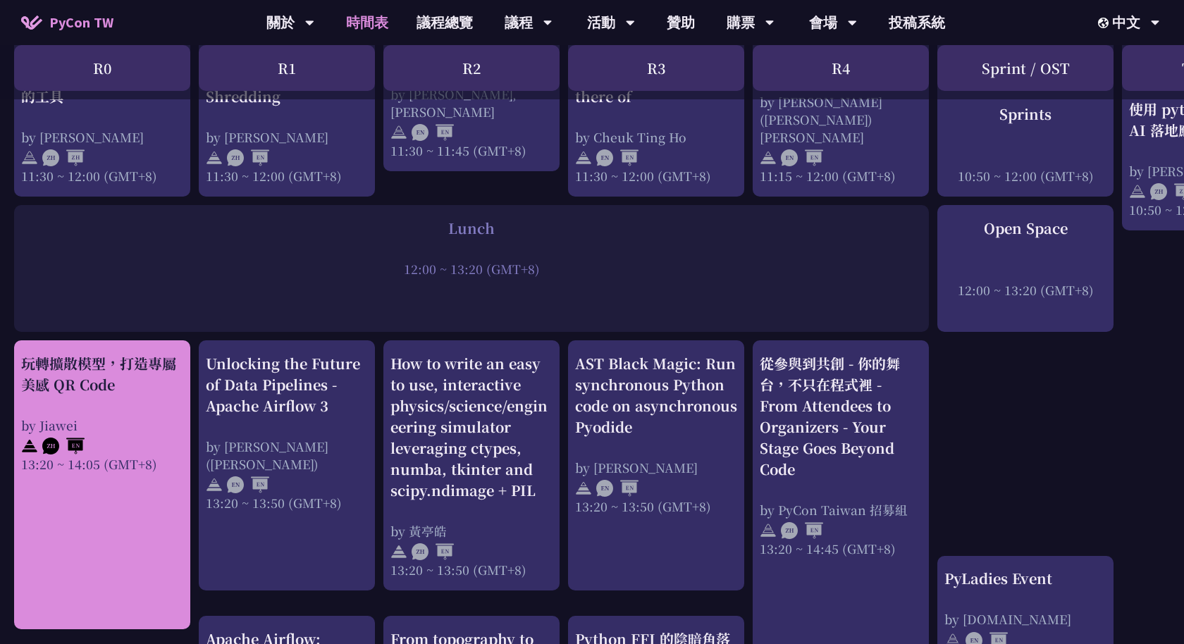
click at [121, 381] on div "玩轉擴散模型，打造專屬美感 QR Code" at bounding box center [102, 374] width 162 height 42
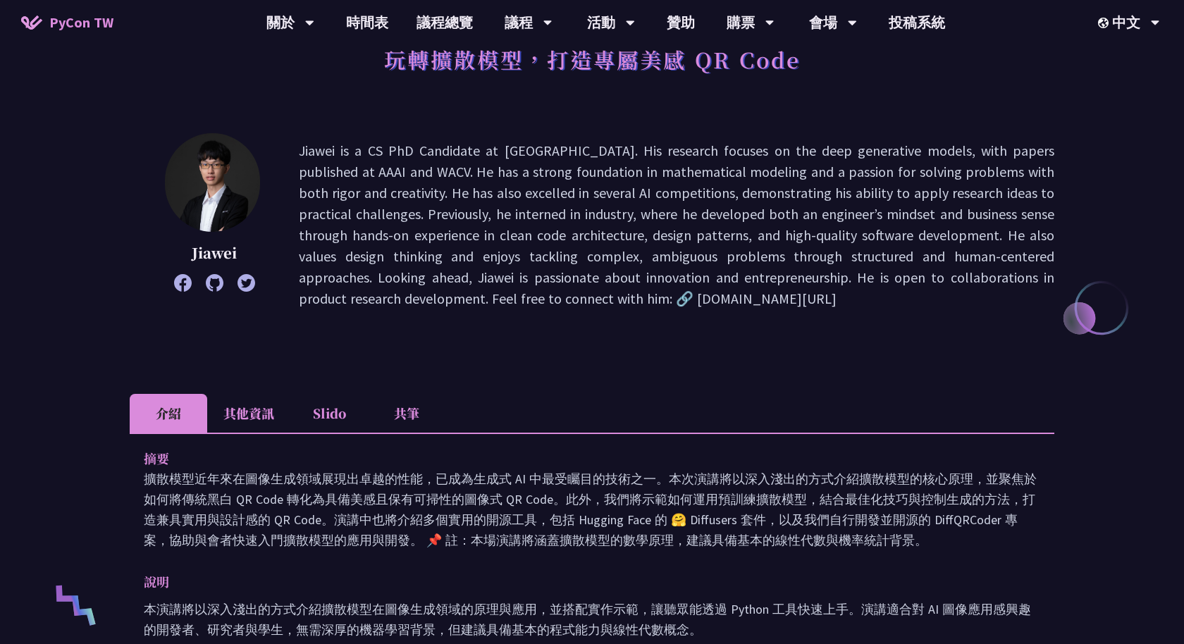
scroll to position [101, 0]
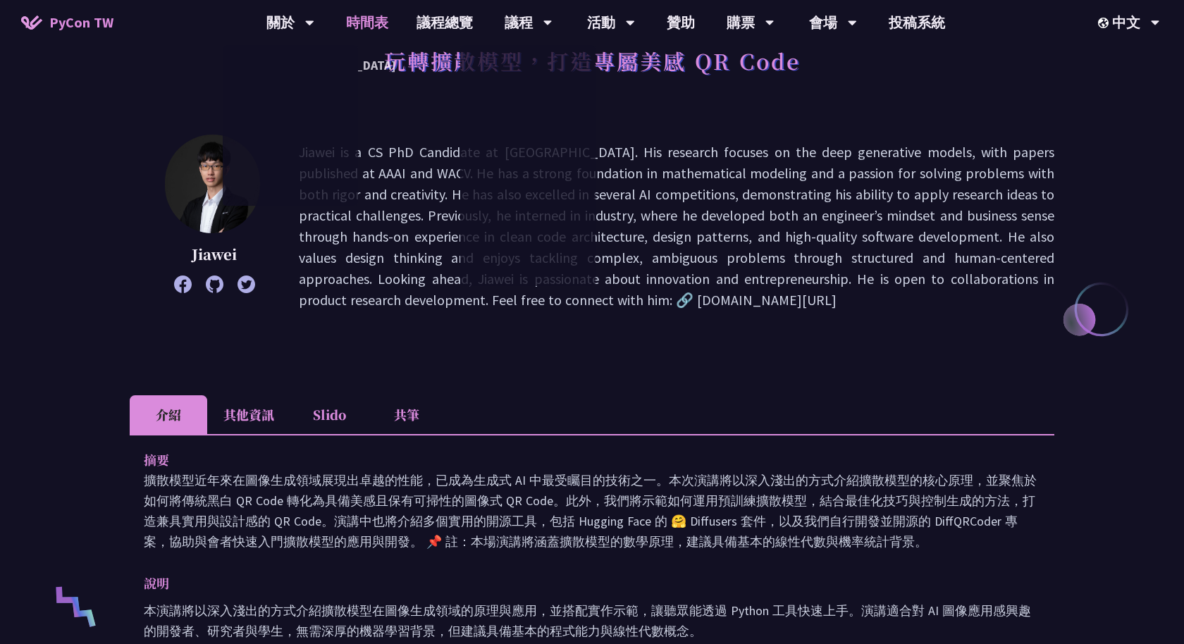
click at [354, 22] on link "時間表" at bounding box center [367, 22] width 70 height 45
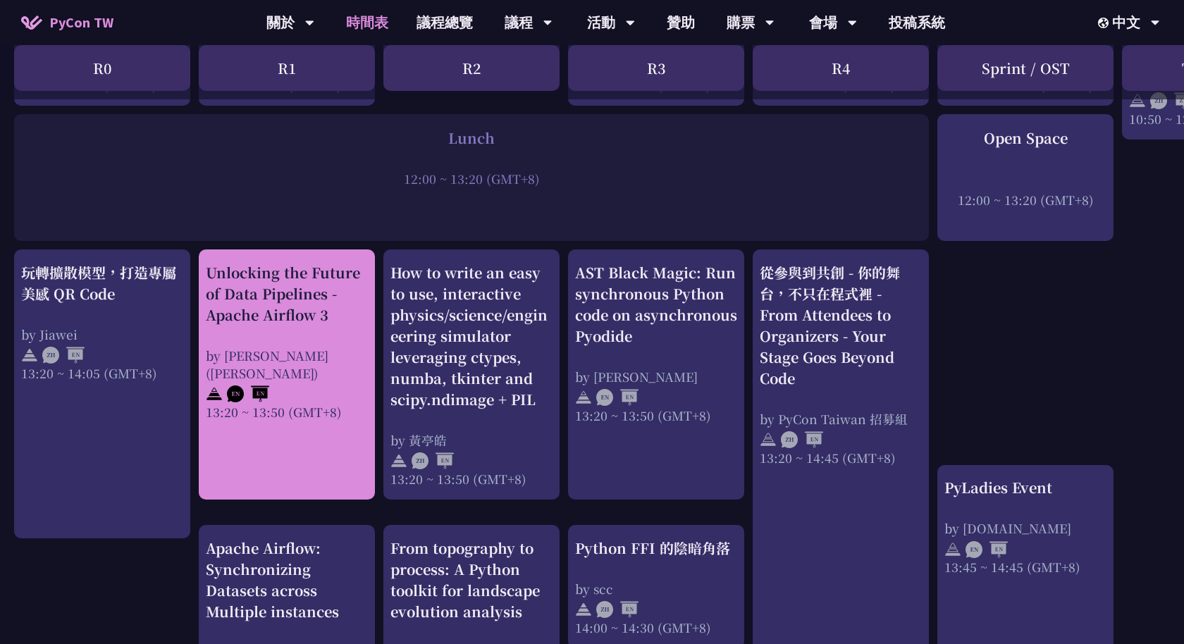
scroll to position [1055, 0]
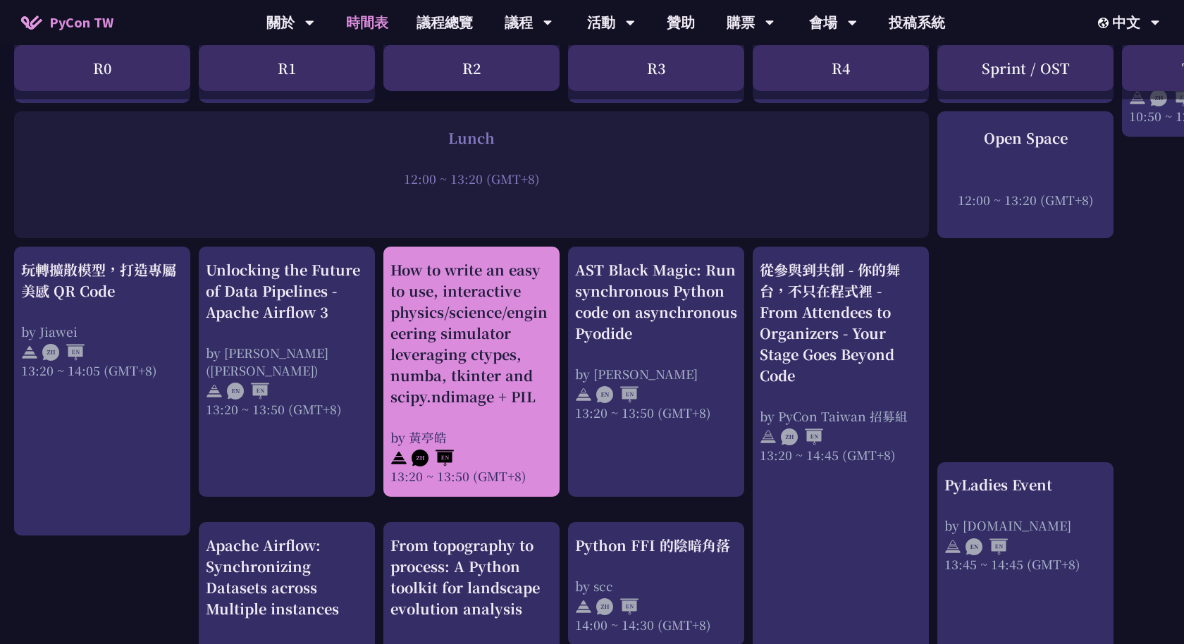
click at [440, 306] on div "How to write an easy to use, interactive physics/science/engineering simulator …" at bounding box center [471, 333] width 162 height 148
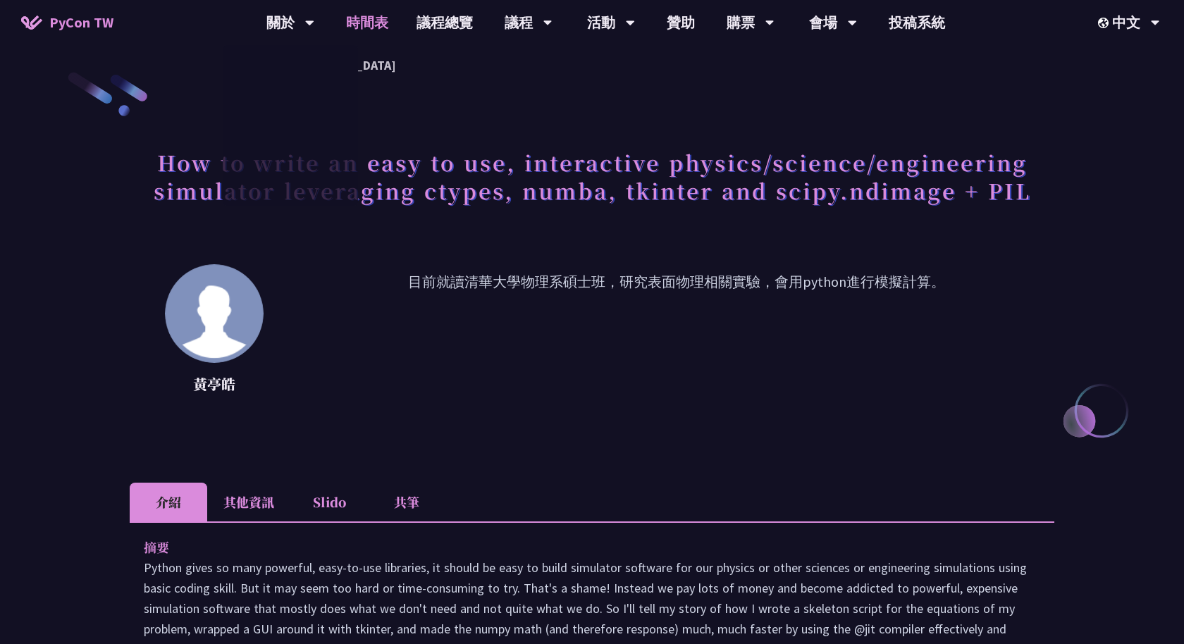
click at [359, 17] on link "時間表" at bounding box center [367, 22] width 70 height 45
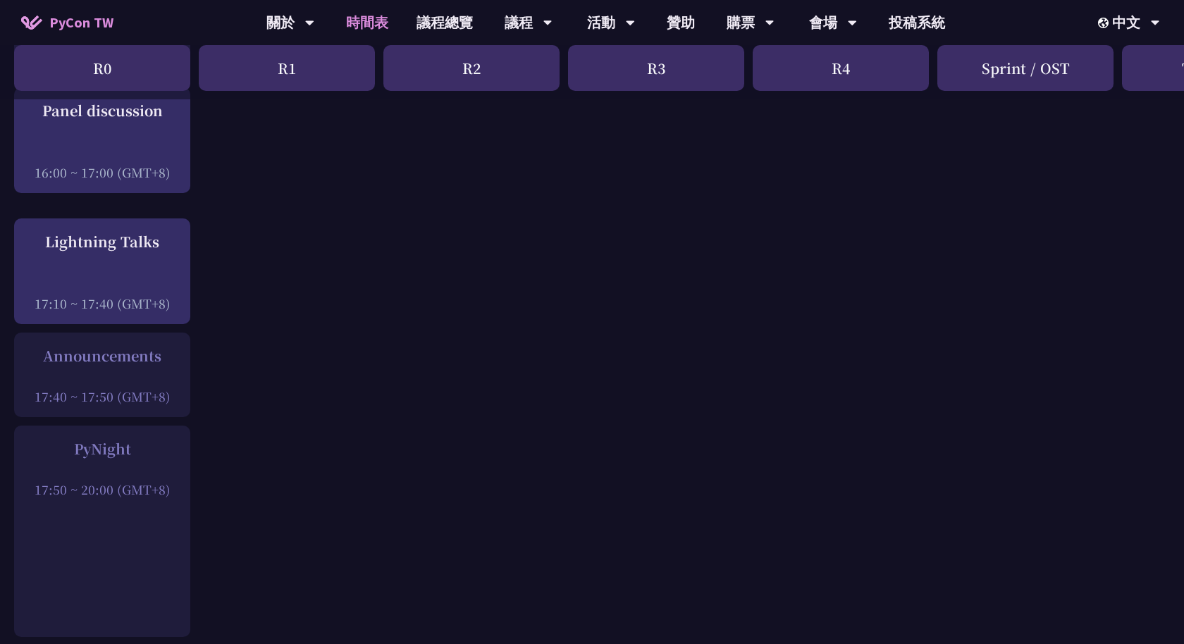
scroll to position [1833, 0]
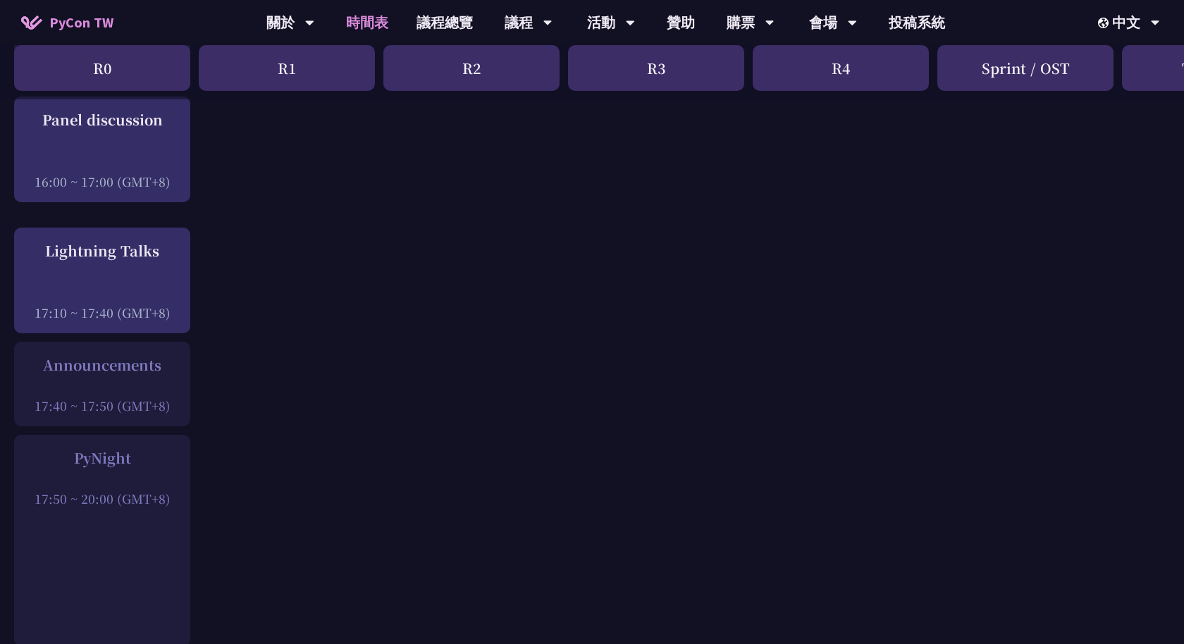
click at [136, 357] on div "Announcements" at bounding box center [102, 364] width 162 height 21
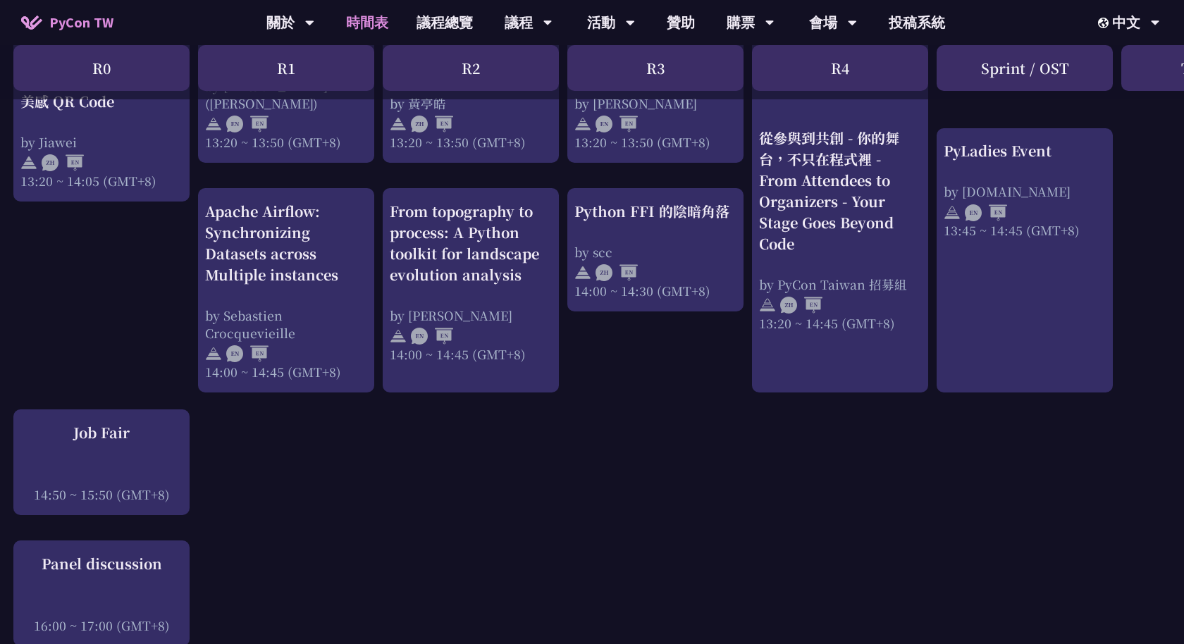
scroll to position [1391, 1]
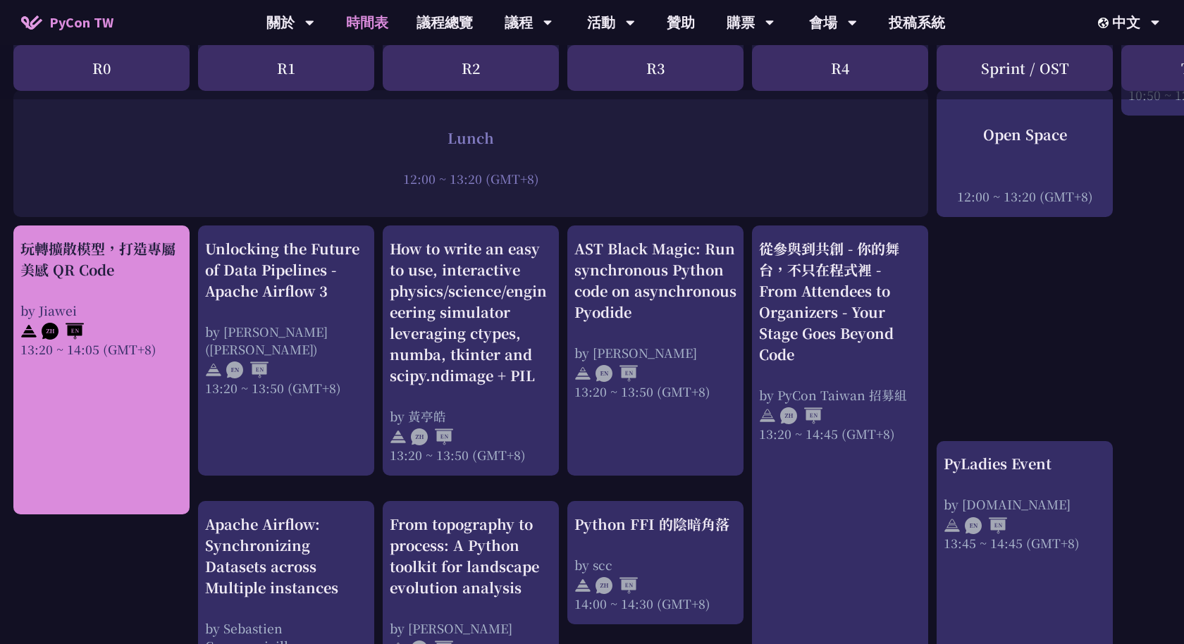
click at [135, 278] on div "玩轉擴散模型，打造專屬美感 QR Code by Jiawei 13:20 ~ 14:05 (GMT+8)" at bounding box center [101, 298] width 162 height 120
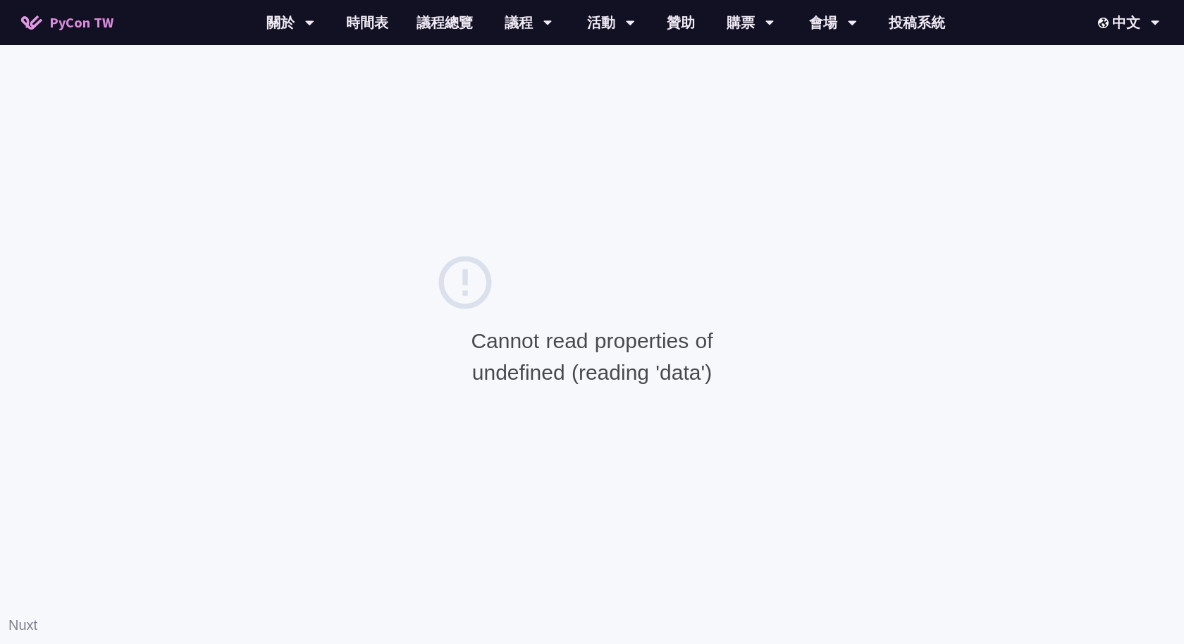
click at [540, 359] on div "Cannot read properties of undefined (reading 'data')" at bounding box center [591, 356] width 317 height 63
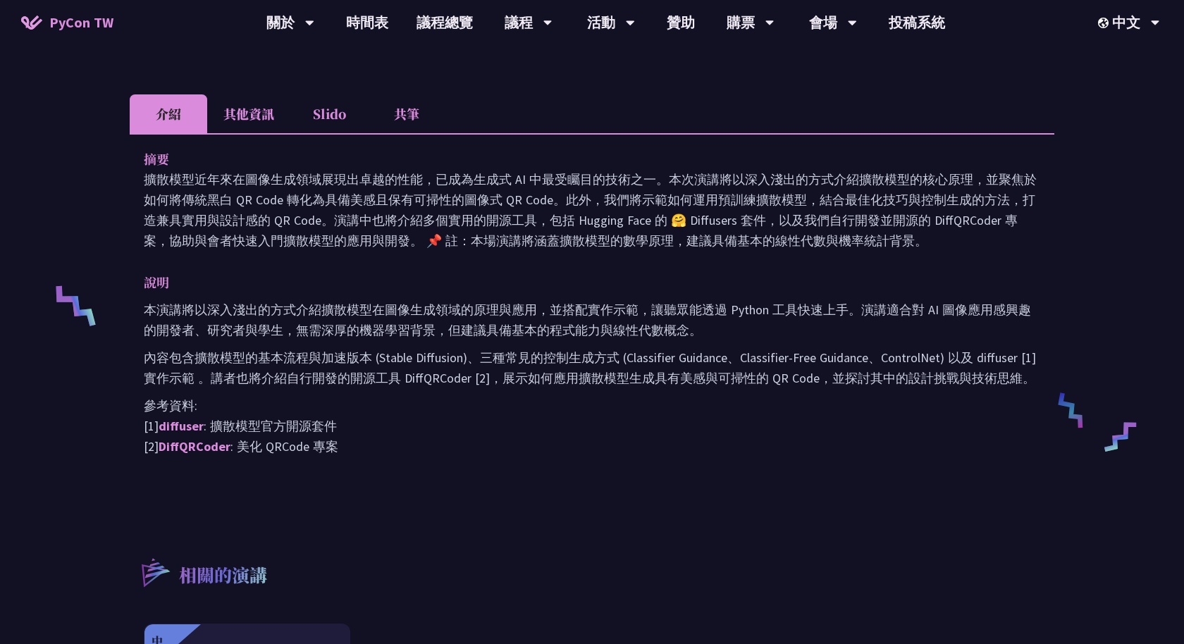
scroll to position [404, 0]
click at [194, 447] on link "DiffQRCoder" at bounding box center [195, 445] width 72 height 16
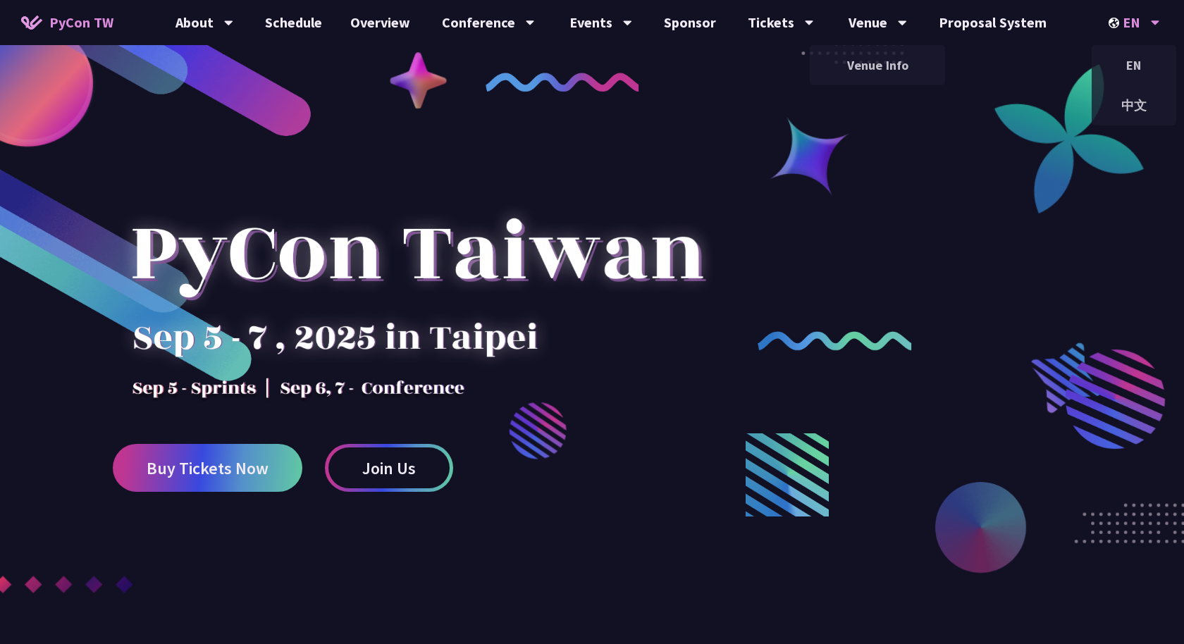
click at [1127, 26] on div "EN" at bounding box center [1133, 22] width 51 height 45
click at [1128, 101] on div "中文" at bounding box center [1133, 105] width 85 height 33
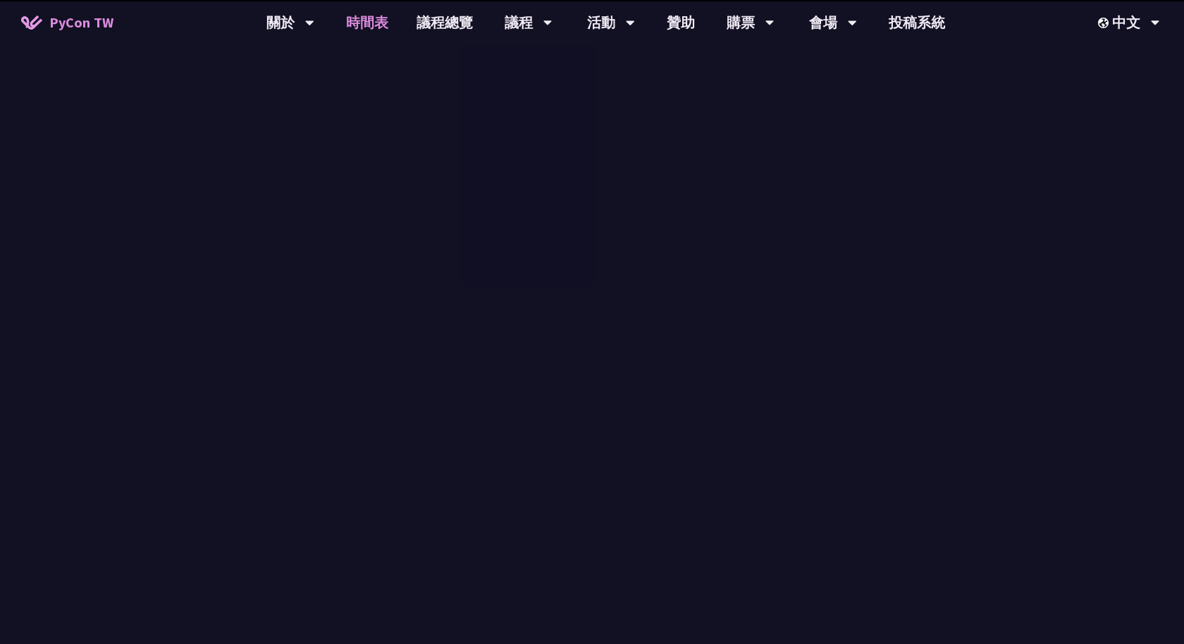
click at [354, 16] on link "時間表" at bounding box center [367, 22] width 70 height 45
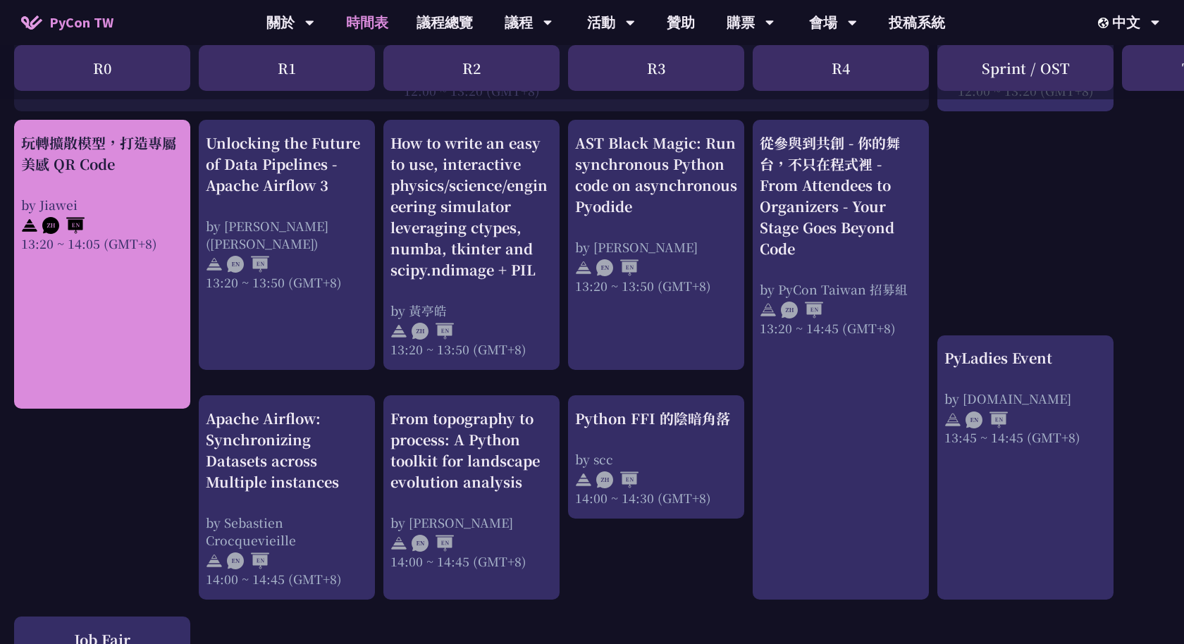
scroll to position [1261, 0]
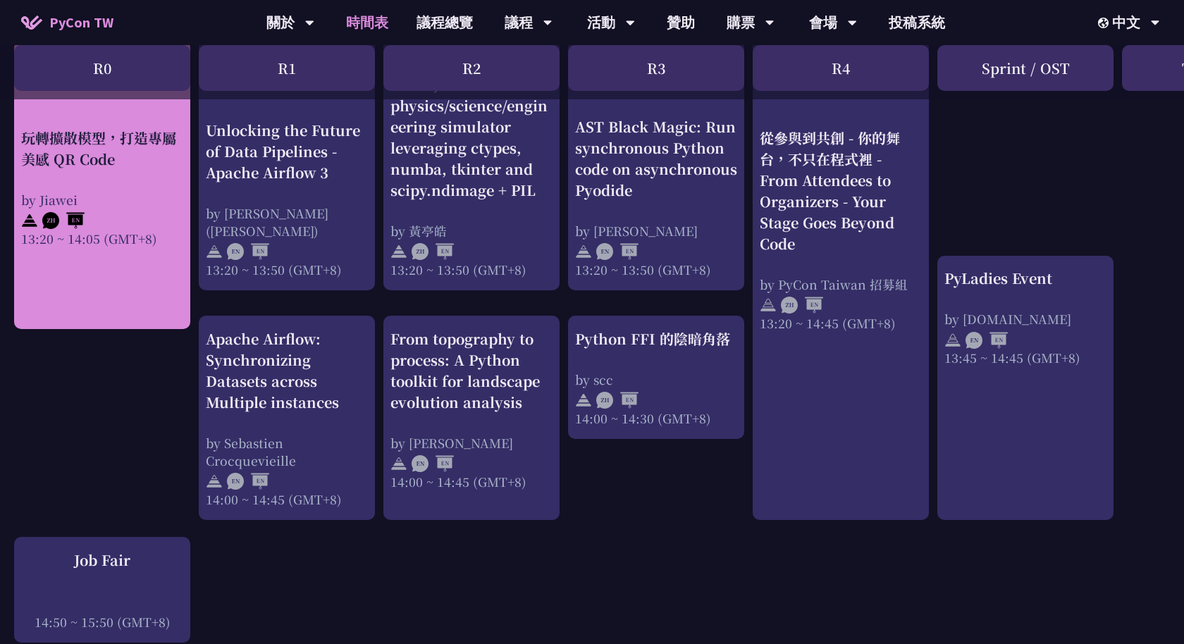
click at [117, 295] on link "玩轉擴散模型，打造專屬美感 QR Code by Jiawei 13:20 ~ 14:05 (GMT+8)" at bounding box center [102, 185] width 162 height 264
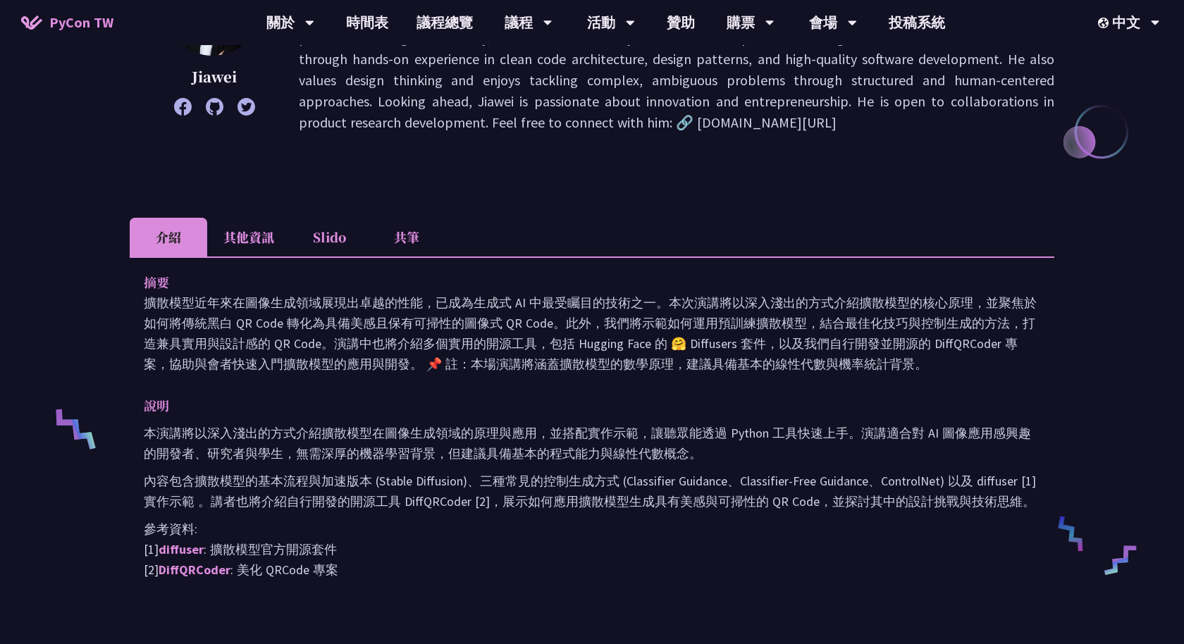
scroll to position [276, 0]
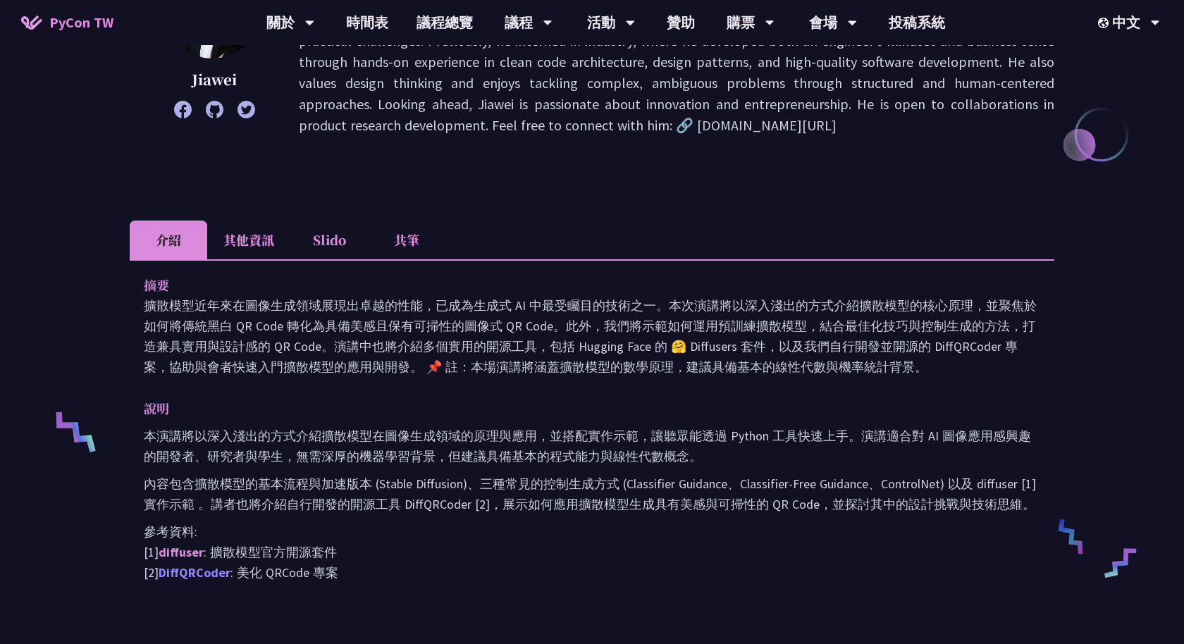
click at [187, 573] on link "DiffQRCoder" at bounding box center [195, 572] width 72 height 16
